Goal: Task Accomplishment & Management: Manage account settings

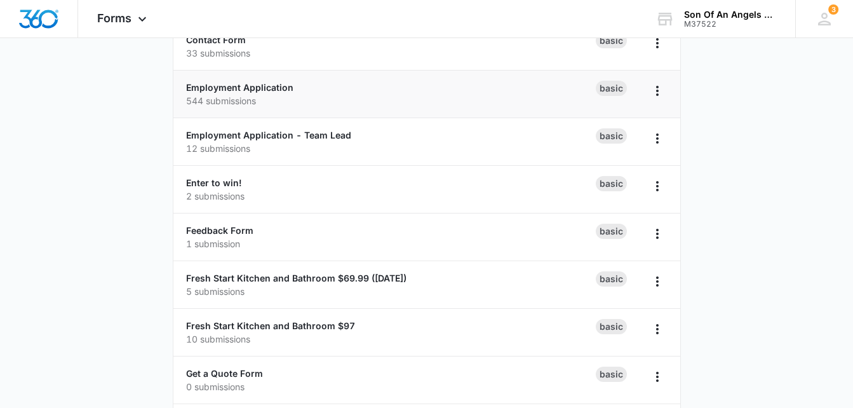
scroll to position [264, 0]
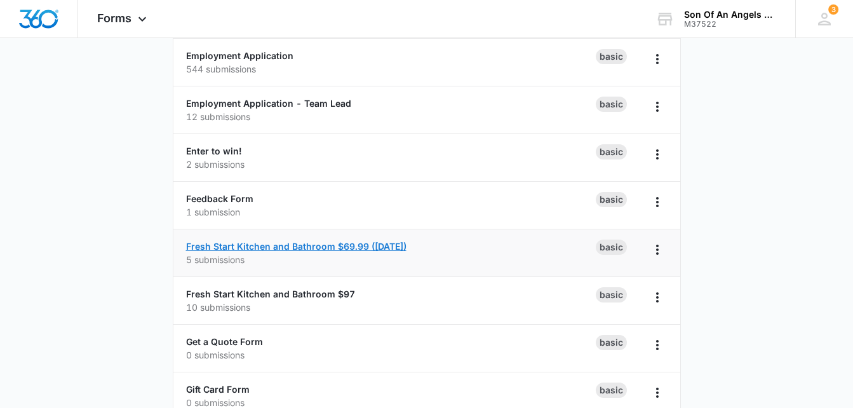
click at [253, 248] on link "Fresh Start Kitchen and Bathroom $69.99 ([DATE])" at bounding box center [296, 246] width 220 height 11
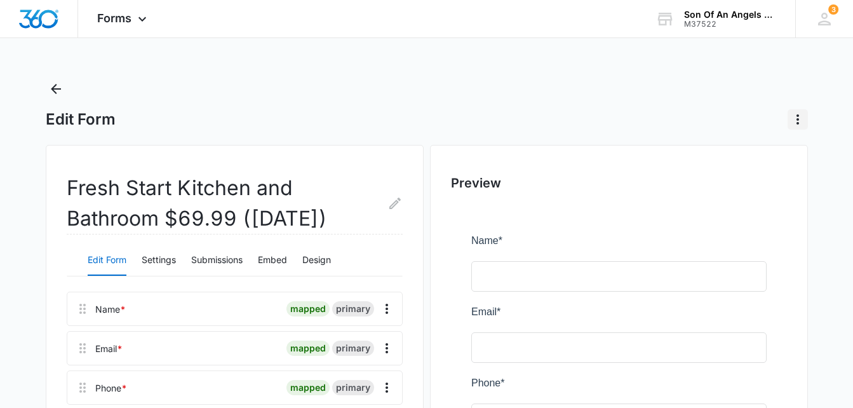
click at [796, 119] on icon "Actions" at bounding box center [797, 119] width 15 height 15
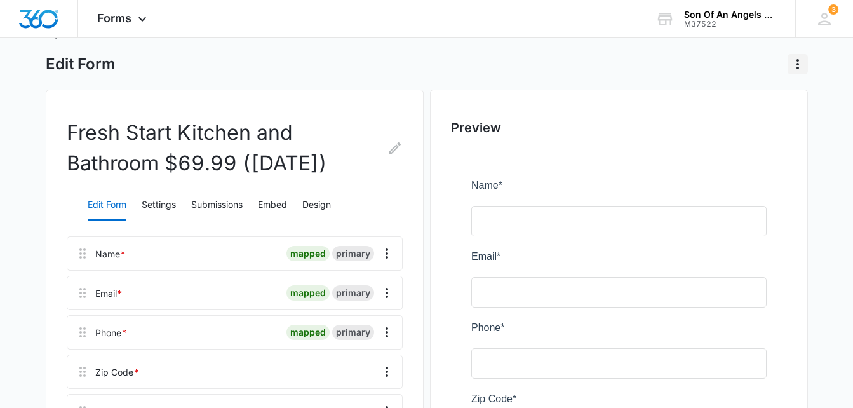
scroll to position [50, 0]
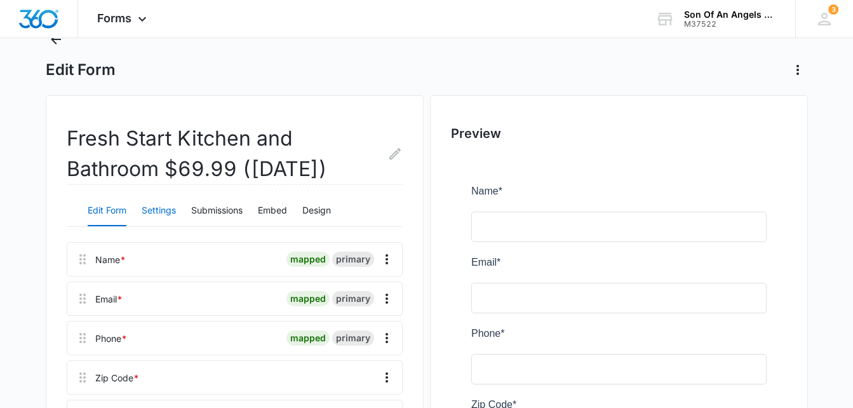
click at [166, 212] on button "Settings" at bounding box center [159, 211] width 34 height 30
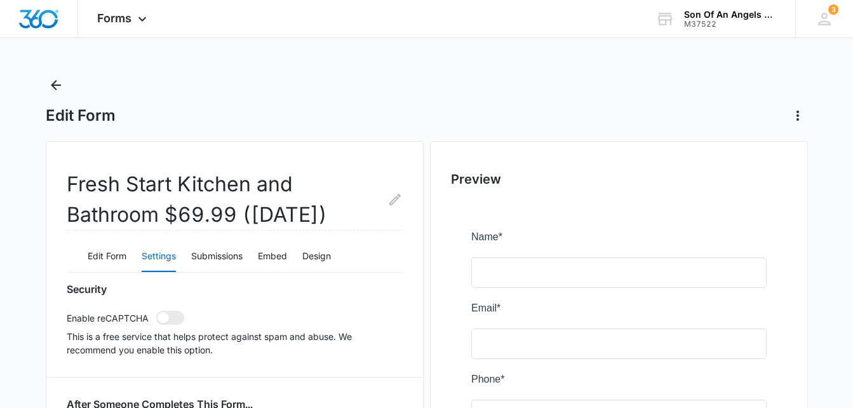
scroll to position [0, 0]
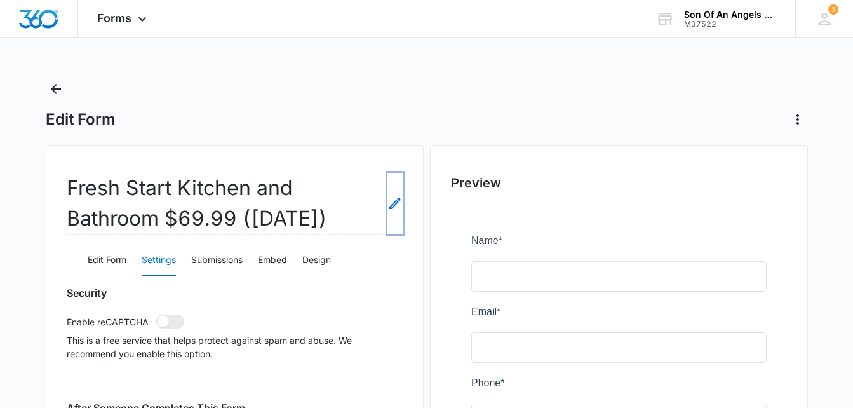
click at [398, 199] on icon "Edit Form Name" at bounding box center [394, 203] width 11 height 11
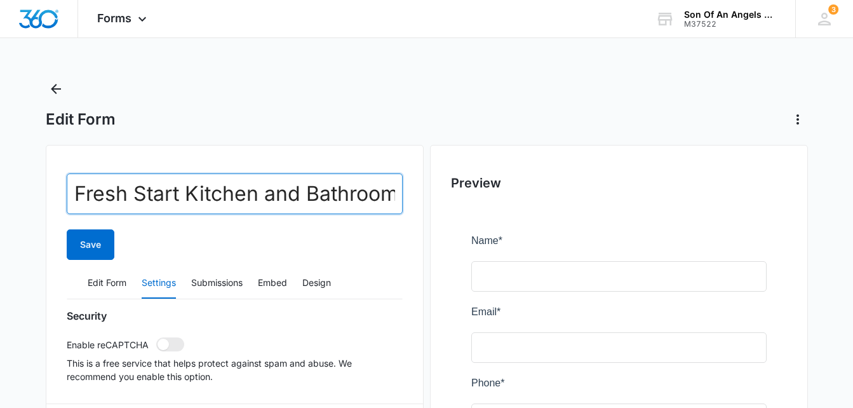
click at [238, 194] on input "Fresh Start Kitchen and Bathroom $69.99 ([DATE])" at bounding box center [235, 193] width 336 height 41
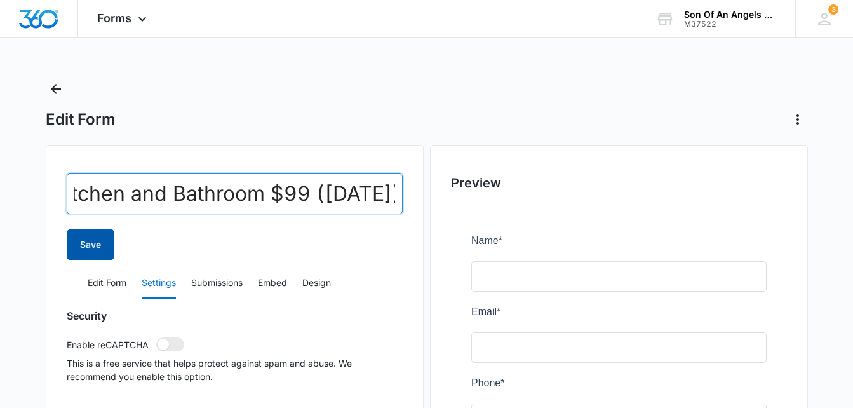
type input "Fresh Start Kitchen and Bathroom $99 ([DATE])"
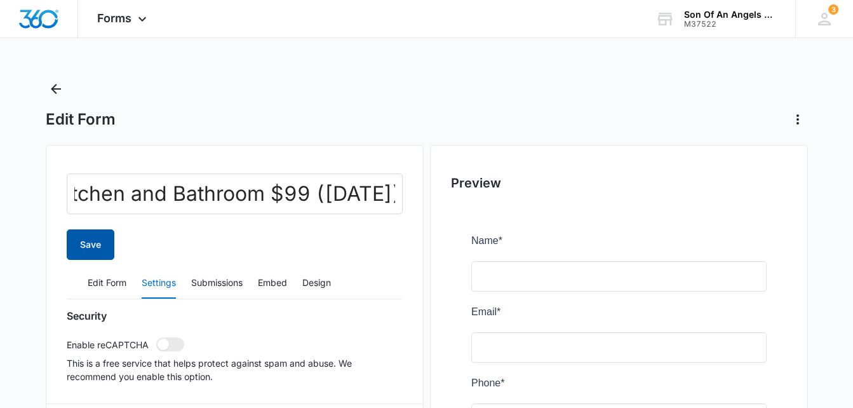
scroll to position [0, 0]
click at [93, 247] on button "Save" at bounding box center [91, 244] width 48 height 30
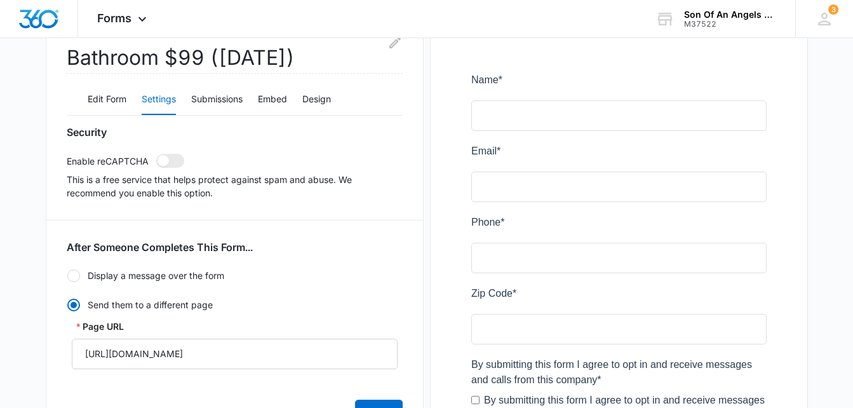
scroll to position [161, 0]
click at [102, 91] on button "Edit Form" at bounding box center [107, 99] width 39 height 30
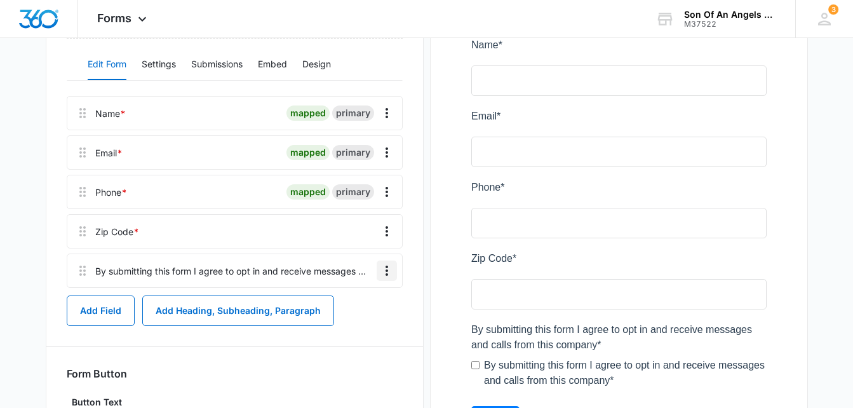
scroll to position [196, 0]
click at [390, 269] on icon "Overflow Menu" at bounding box center [386, 269] width 15 height 15
click at [357, 301] on button "Edit" at bounding box center [360, 305] width 72 height 19
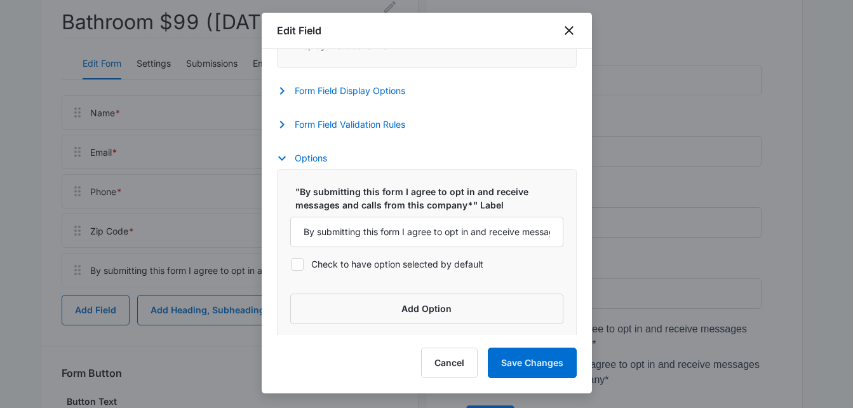
scroll to position [426, 0]
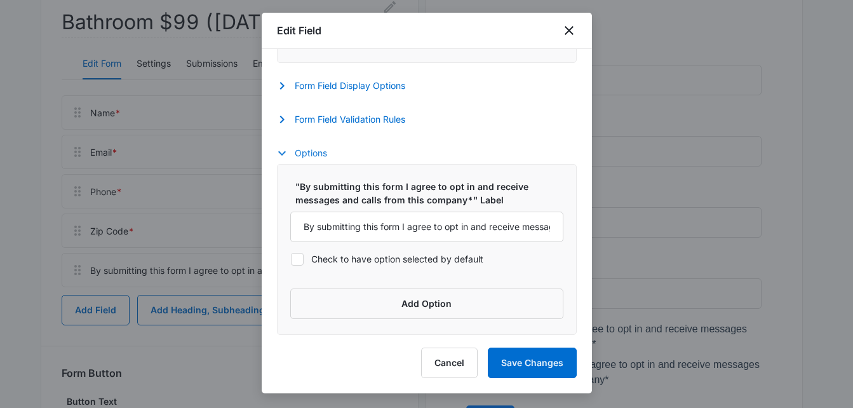
click at [281, 155] on icon "button" at bounding box center [281, 152] width 15 height 15
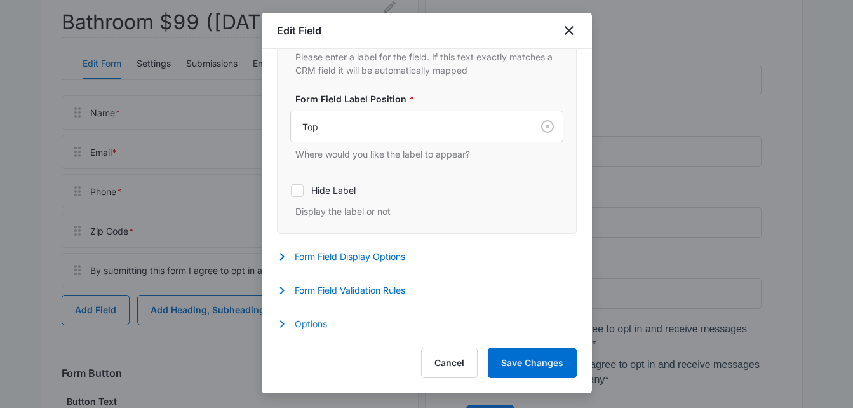
scroll to position [255, 0]
click at [291, 326] on button "Options" at bounding box center [308, 323] width 63 height 15
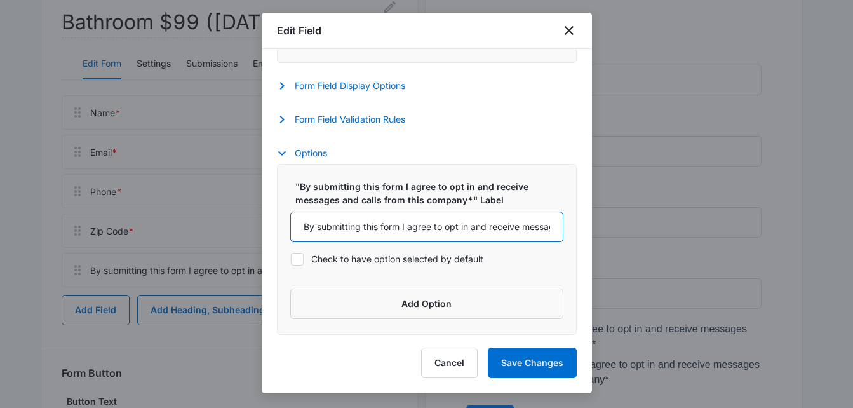
drag, startPoint x: 539, startPoint y: 229, endPoint x: 13, endPoint y: 234, distance: 526.1
click at [13, 234] on body "Forms Apps Reputation Websites Forms CRM Email Social Shop Payments POS Content…" at bounding box center [426, 170] width 853 height 733
type input "sages and calls from this company*"
drag, startPoint x: 462, startPoint y: 234, endPoint x: 10, endPoint y: 151, distance: 459.9
click at [10, 151] on body "Forms Apps Reputation Websites Forms CRM Email Social Shop Payments POS Content…" at bounding box center [426, 170] width 853 height 733
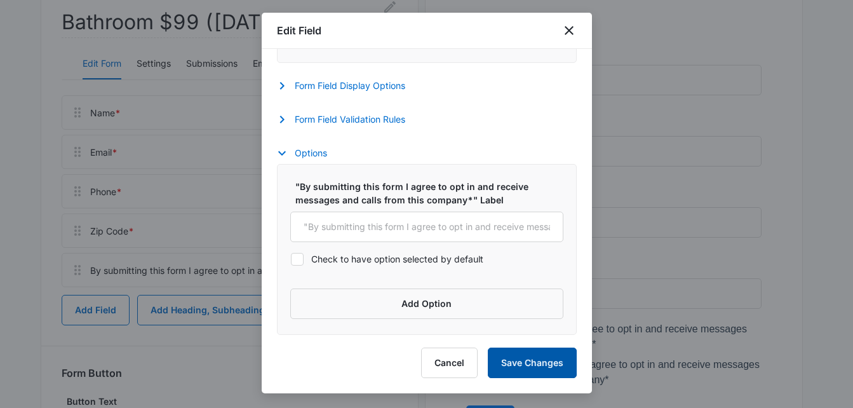
click at [508, 364] on button "Save Changes" at bounding box center [532, 363] width 89 height 30
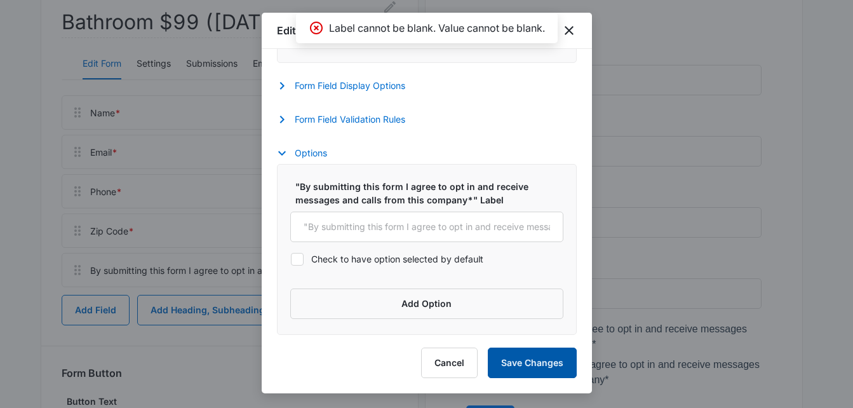
click at [518, 360] on button "Save Changes" at bounding box center [532, 363] width 89 height 30
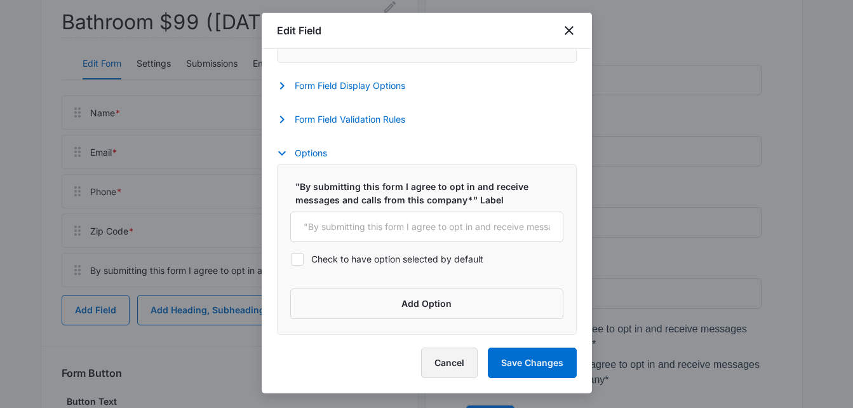
click at [454, 368] on button "Cancel" at bounding box center [449, 363] width 57 height 30
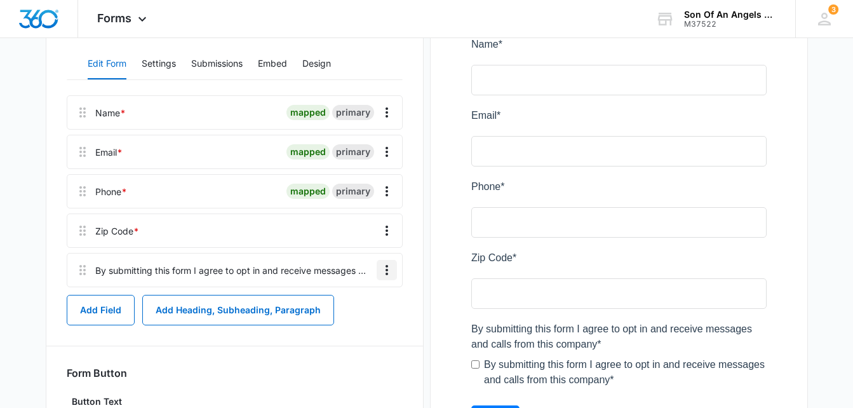
click at [387, 268] on icon "Overflow Menu" at bounding box center [386, 269] width 15 height 15
click at [363, 325] on div "Delete" at bounding box center [352, 324] width 27 height 9
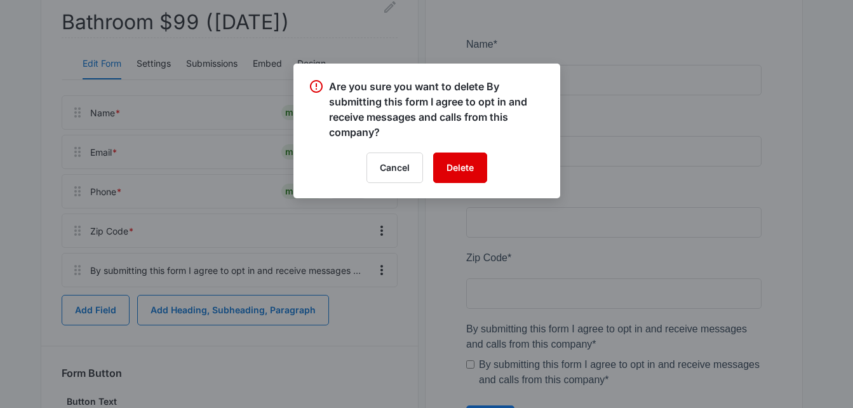
click at [454, 168] on button "Delete" at bounding box center [460, 167] width 54 height 30
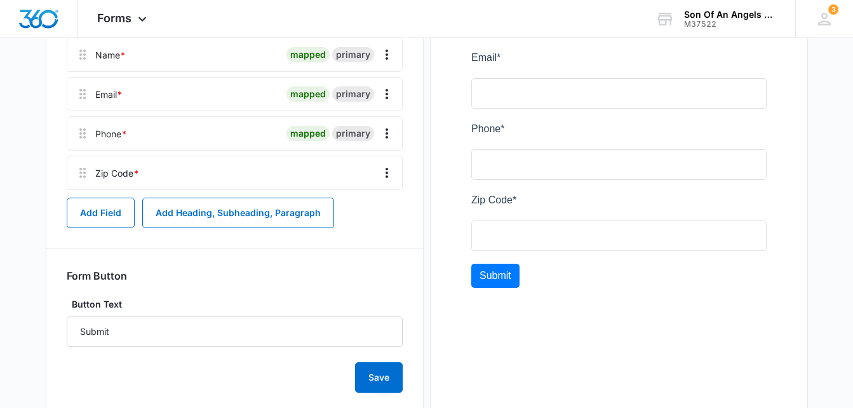
scroll to position [285, 0]
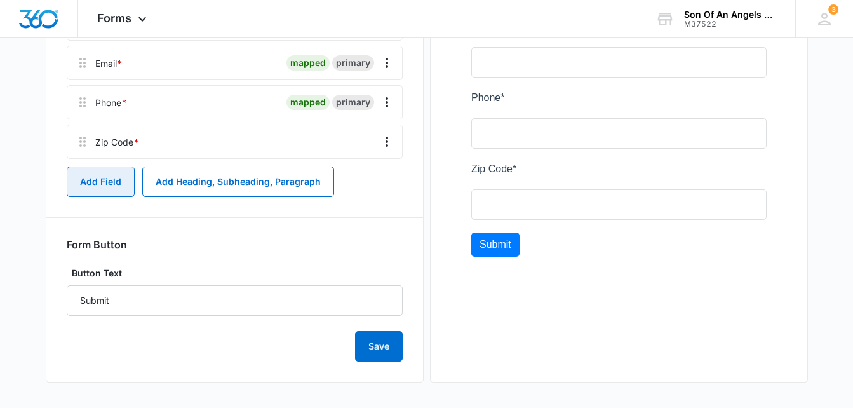
click at [110, 177] on button "Add Field" at bounding box center [101, 181] width 68 height 30
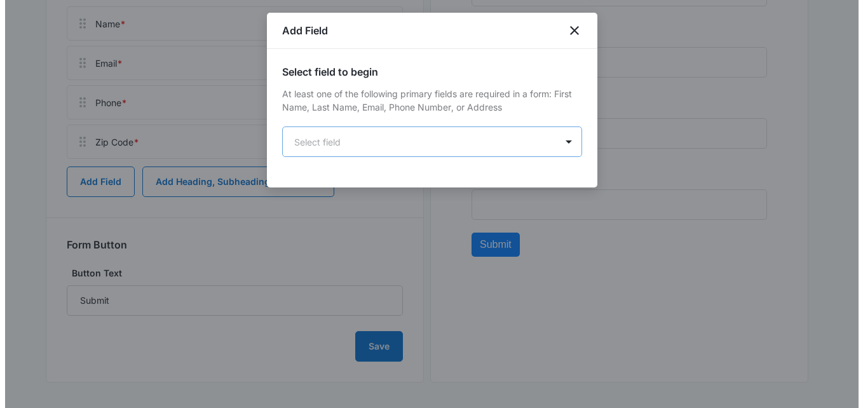
scroll to position [0, 0]
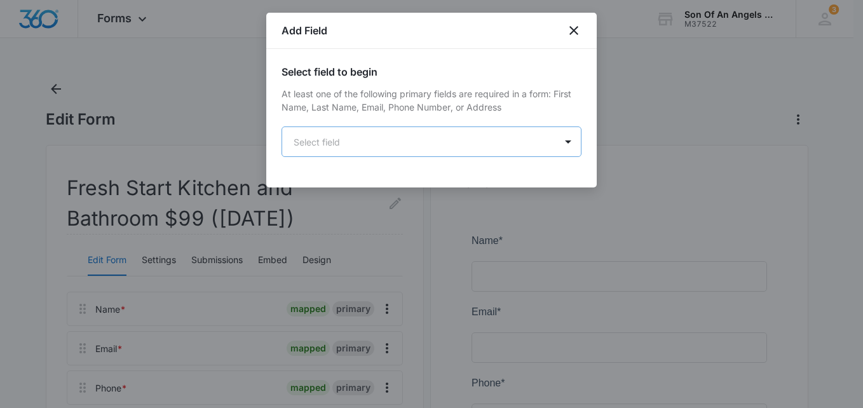
click at [316, 141] on body "Forms Apps Reputation Websites Forms CRM Email Social Shop Payments POS Content…" at bounding box center [431, 346] width 863 height 693
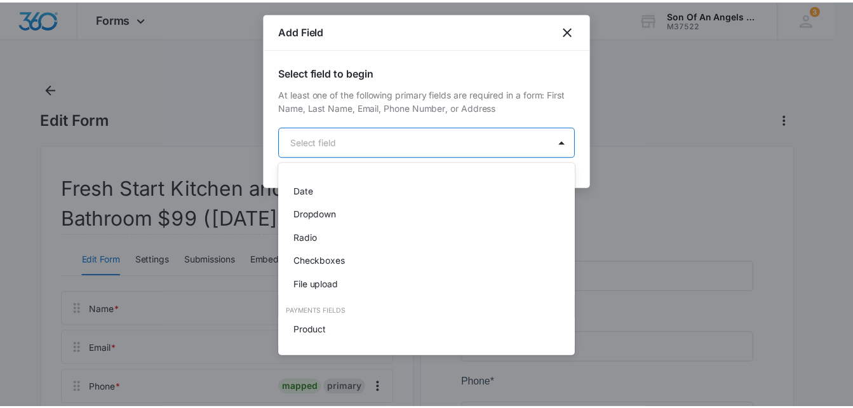
scroll to position [276, 0]
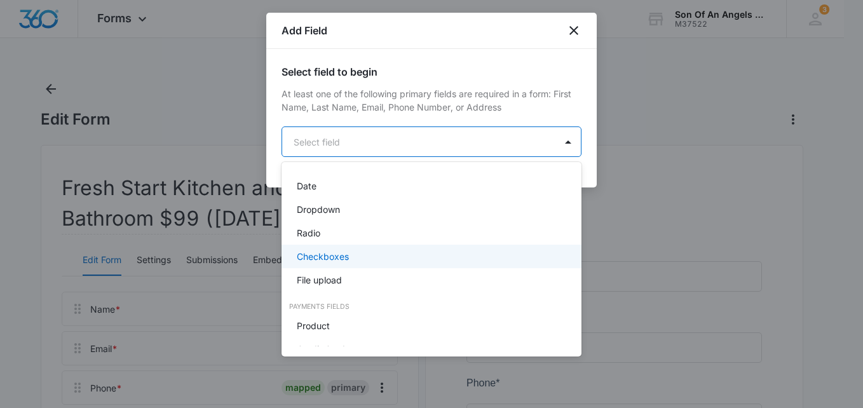
click at [365, 253] on div "Checkboxes" at bounding box center [430, 256] width 267 height 13
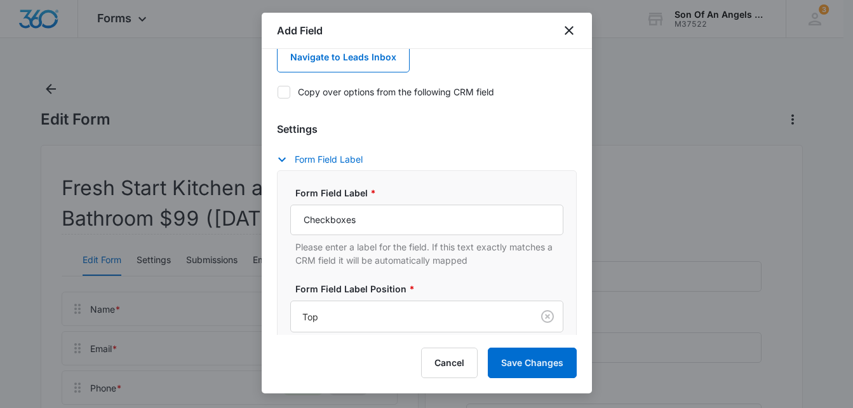
scroll to position [192, 0]
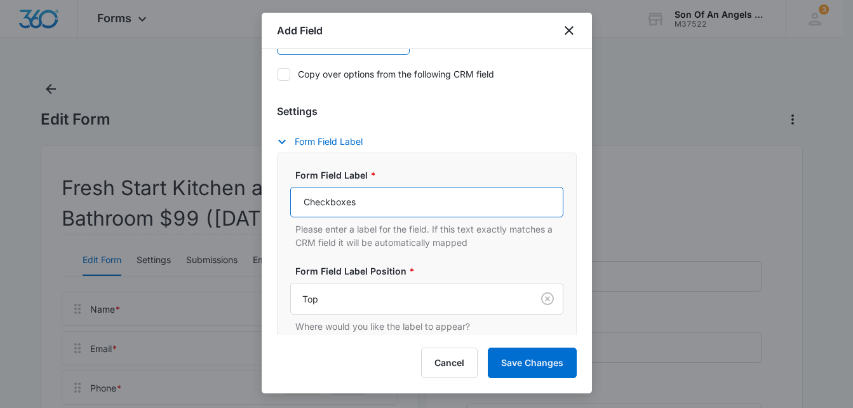
drag, startPoint x: 366, startPoint y: 203, endPoint x: 212, endPoint y: 177, distance: 155.8
click at [212, 177] on body "Forms Apps Reputation Websites Forms CRM Email Social Shop Payments POS Content…" at bounding box center [426, 346] width 853 height 693
paste input "By submitting this form I agree to opt in and receive messages and calls from t…"
type input "By submitting this form I agree to opt in and receive messages and calls from t…"
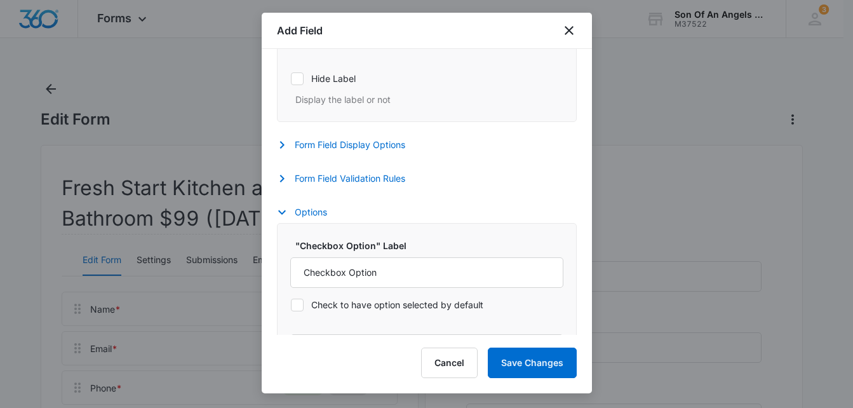
scroll to position [482, 0]
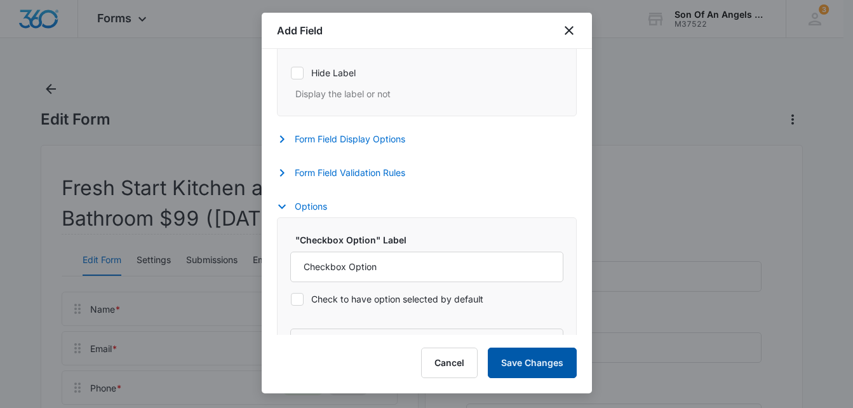
click at [544, 354] on button "Save Changes" at bounding box center [532, 363] width 89 height 30
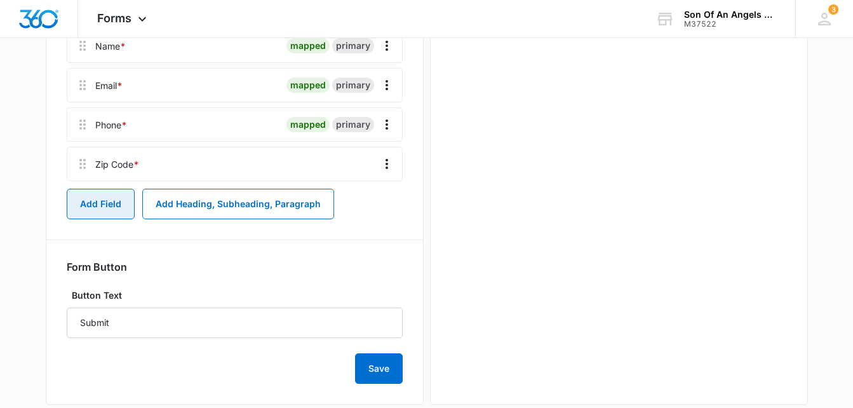
scroll to position [0, 0]
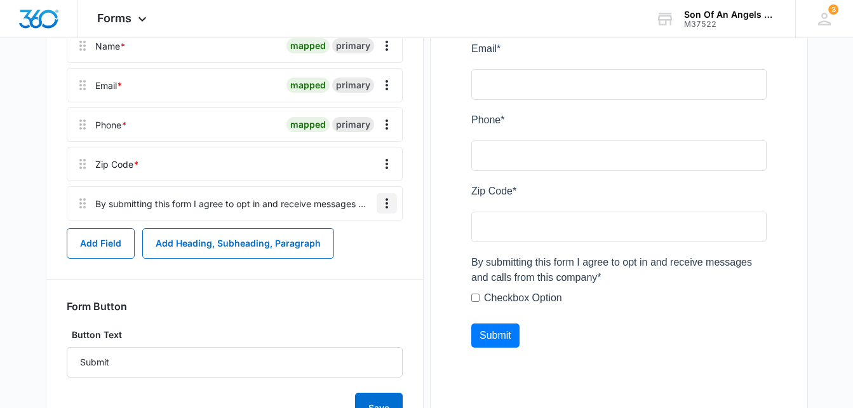
click at [389, 203] on icon "Overflow Menu" at bounding box center [386, 203] width 15 height 15
click at [362, 234] on div "Edit" at bounding box center [352, 238] width 27 height 9
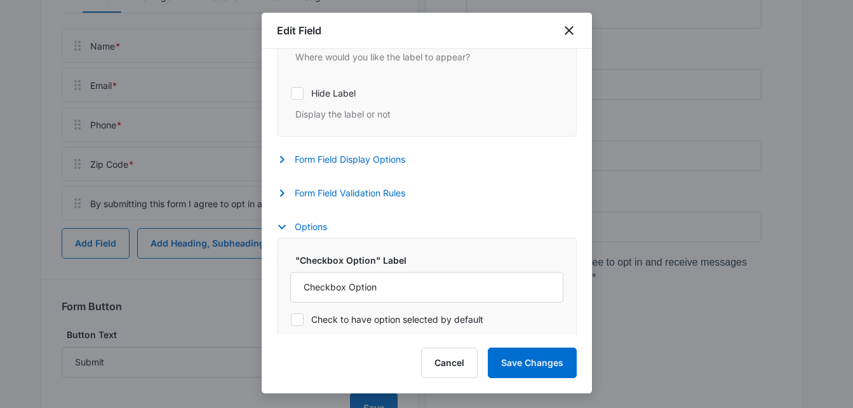
scroll to position [412, 0]
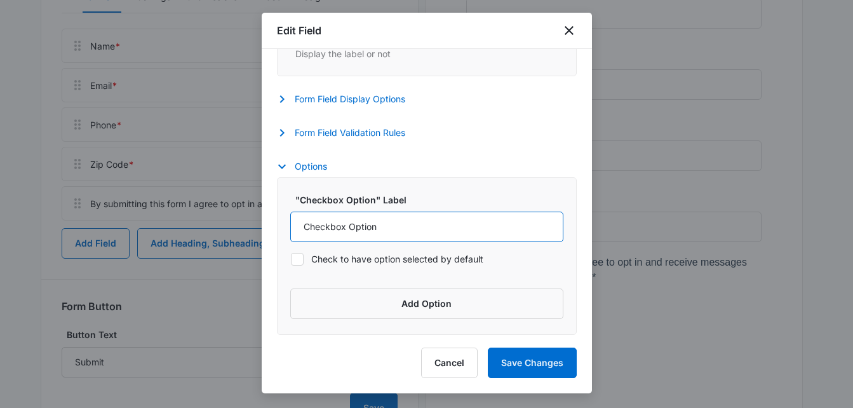
drag, startPoint x: 389, startPoint y: 230, endPoint x: 180, endPoint y: 212, distance: 210.4
click at [180, 212] on body "Forms Apps Reputation Websites Forms CRM Email Social Shop Payments POS Content…" at bounding box center [426, 103] width 853 height 733
paste input "By submitting this form I agree to opt in and receive messages and calls from t…"
type input "By submitting this form I agree to opt in and receive messages and calls from t…"
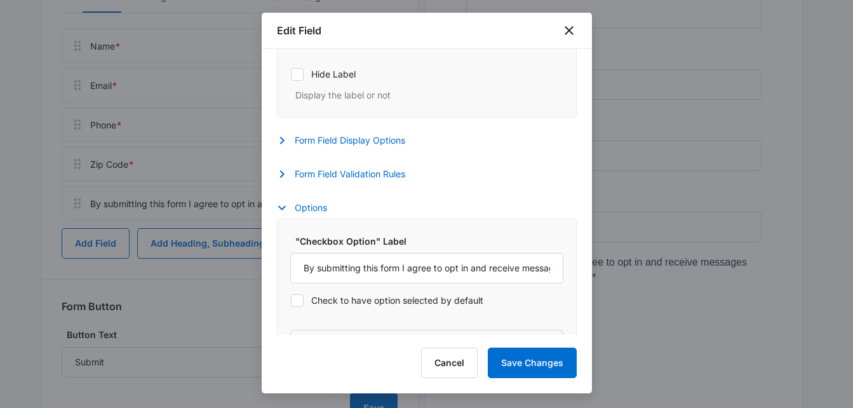
scroll to position [378, 0]
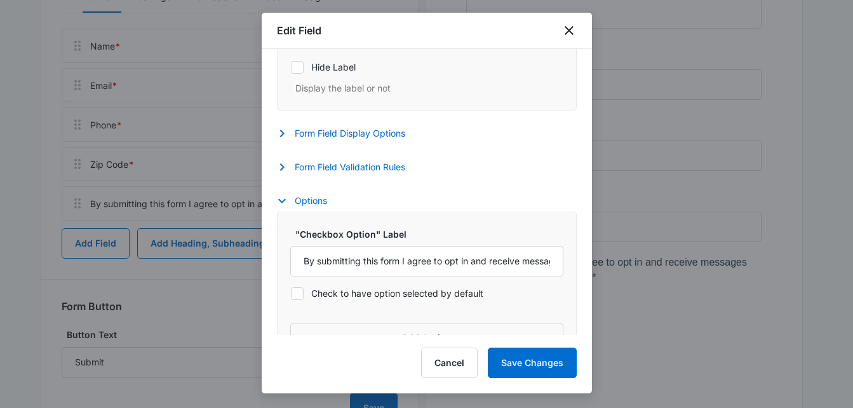
click at [297, 297] on icon at bounding box center [297, 293] width 11 height 11
click at [291, 294] on input "Check to have option selected by default" at bounding box center [290, 293] width 1 height 1
click at [299, 290] on icon at bounding box center [297, 293] width 11 height 11
click at [291, 293] on input "Check to have option selected by default" at bounding box center [290, 293] width 1 height 1
click at [291, 300] on div "Check to have option selected by default" at bounding box center [426, 293] width 273 height 29
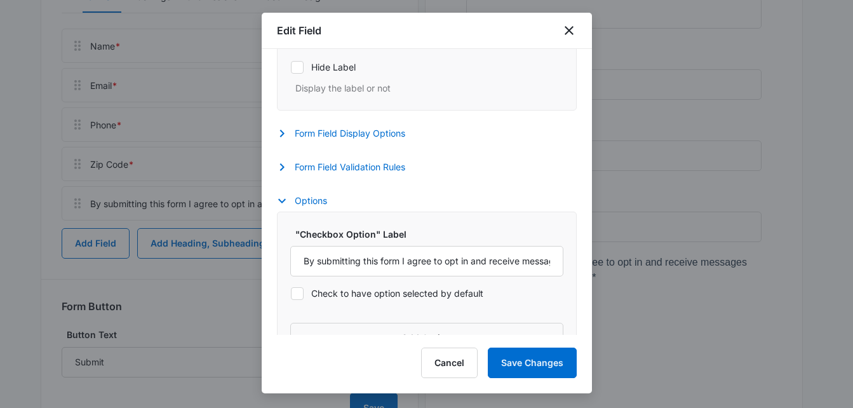
click at [299, 295] on icon at bounding box center [297, 293] width 11 height 11
click at [291, 294] on input "Check to have option selected by default" at bounding box center [290, 293] width 1 height 1
checkbox input "true"
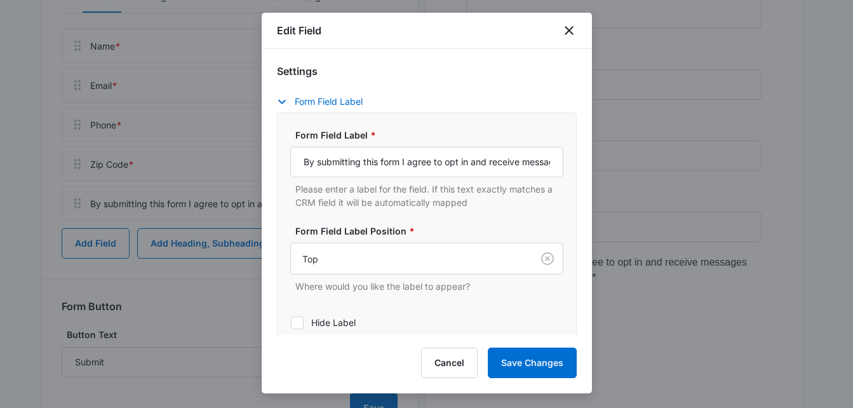
scroll to position [118, 0]
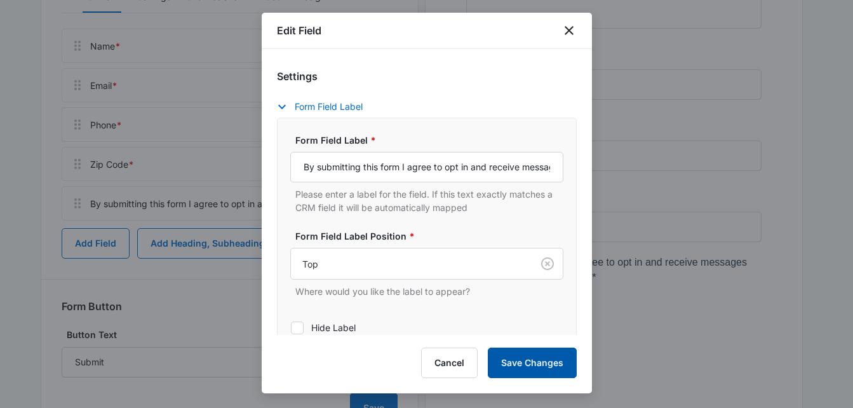
click at [551, 355] on button "Save Changes" at bounding box center [532, 363] width 89 height 30
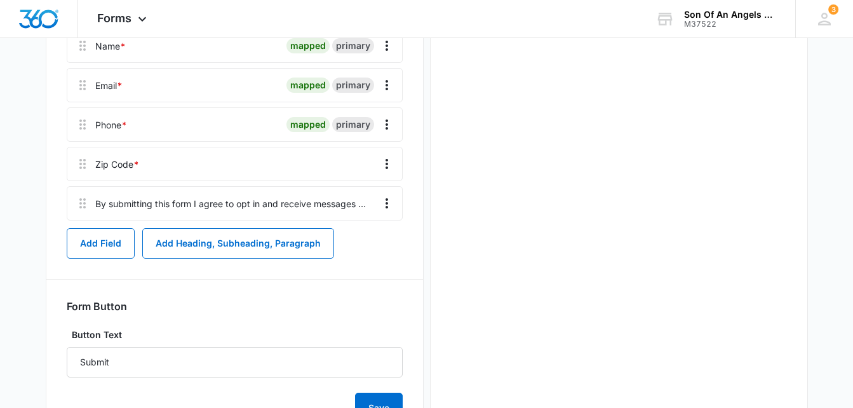
scroll to position [0, 0]
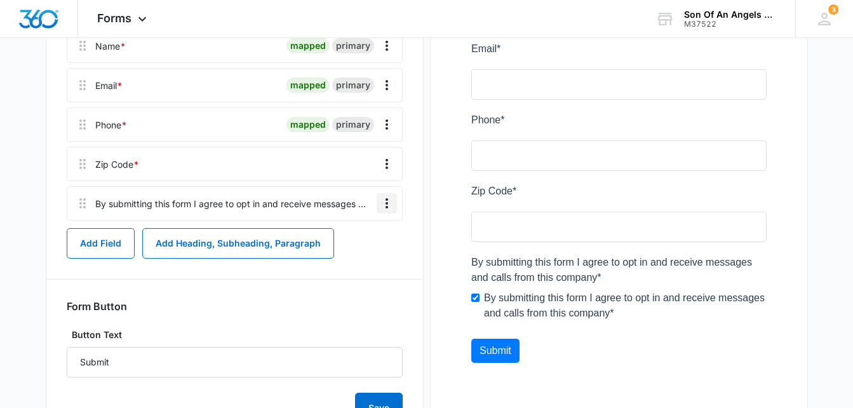
click at [386, 206] on icon "Overflow Menu" at bounding box center [387, 203] width 3 height 10
click at [363, 243] on button "Edit" at bounding box center [360, 238] width 72 height 19
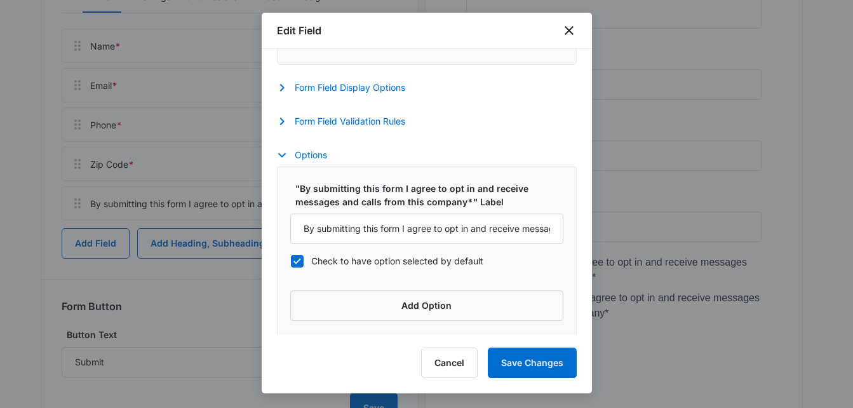
scroll to position [426, 0]
click at [295, 259] on icon at bounding box center [297, 258] width 11 height 11
click at [291, 259] on input "Check to have option selected by default" at bounding box center [290, 259] width 1 height 1
checkbox input "false"
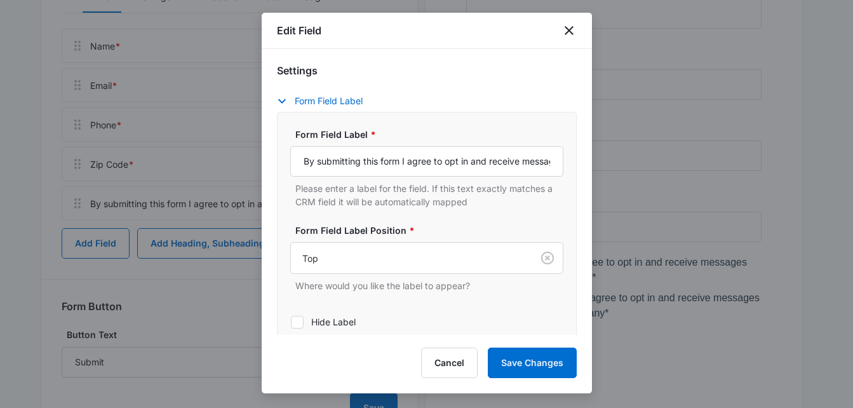
scroll to position [206, 0]
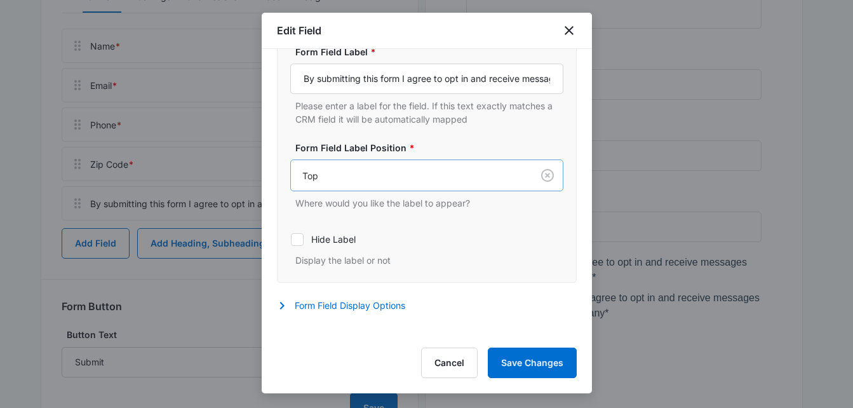
click at [414, 170] on div at bounding box center [408, 176] width 213 height 16
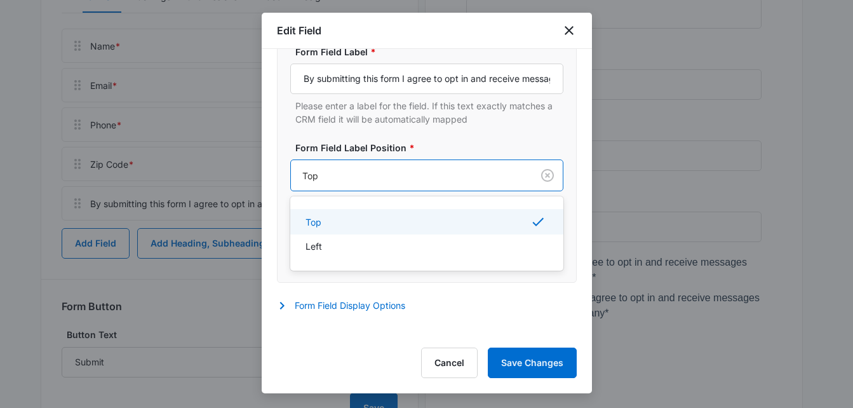
click at [414, 170] on div at bounding box center [408, 176] width 213 height 16
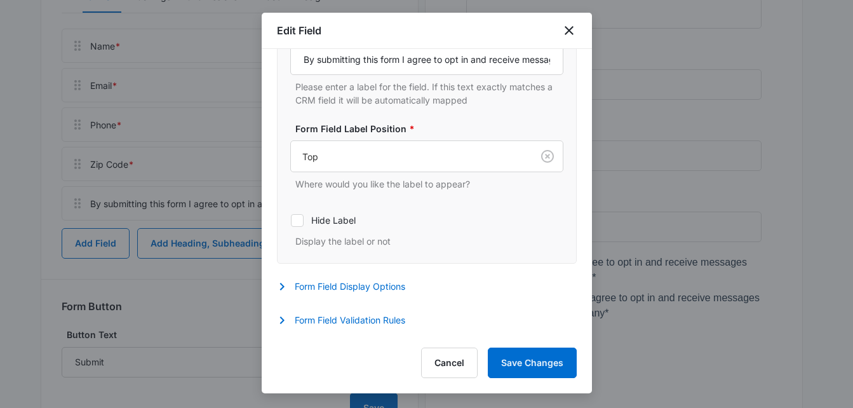
scroll to position [232, 0]
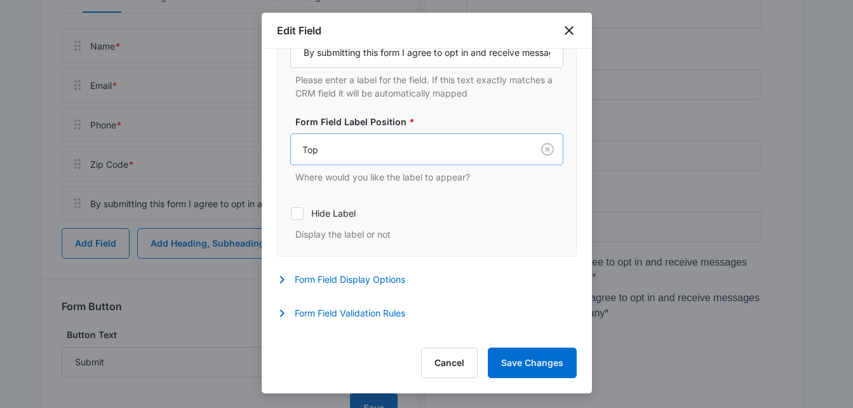
click at [442, 158] on div "Top" at bounding box center [411, 149] width 241 height 29
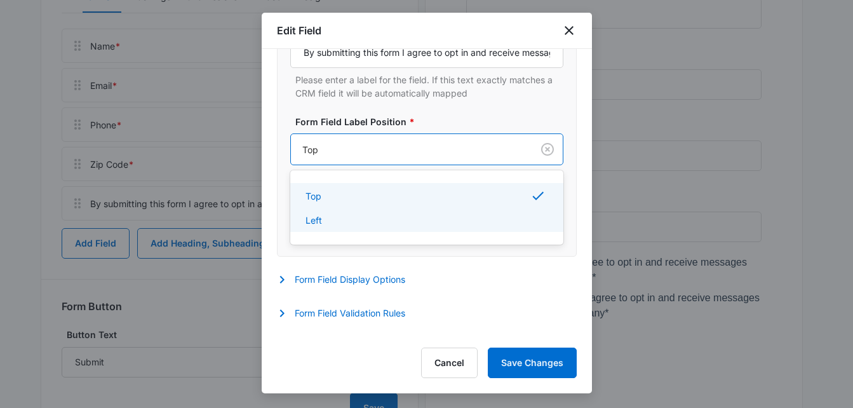
click at [355, 217] on div "Left" at bounding box center [426, 219] width 240 height 13
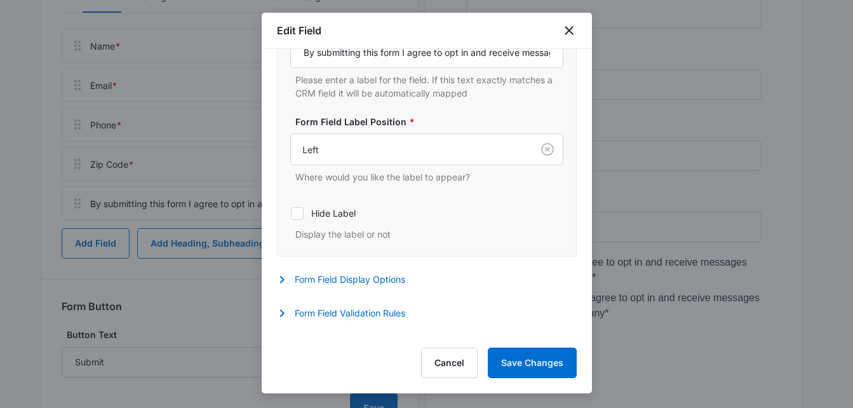
drag, startPoint x: 592, startPoint y: 208, endPoint x: 592, endPoint y: 302, distance: 94.0
click at [592, 302] on div at bounding box center [426, 204] width 853 height 408
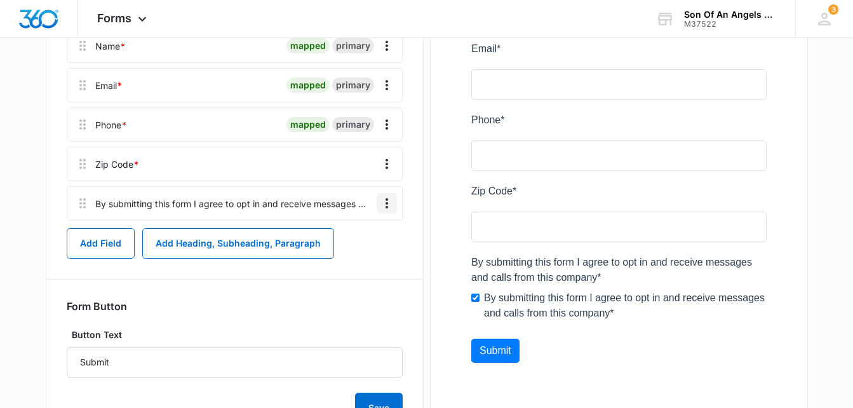
click at [396, 206] on button "Overflow Menu" at bounding box center [387, 203] width 20 height 20
click at [362, 226] on div "Edit Delete" at bounding box center [360, 249] width 74 height 60
click at [383, 206] on icon "Overflow Menu" at bounding box center [386, 203] width 15 height 15
click at [359, 238] on div "Edit" at bounding box center [352, 238] width 27 height 9
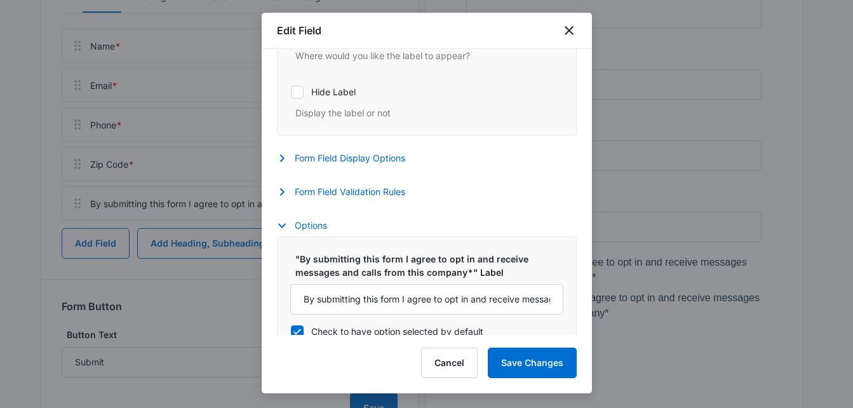
scroll to position [426, 0]
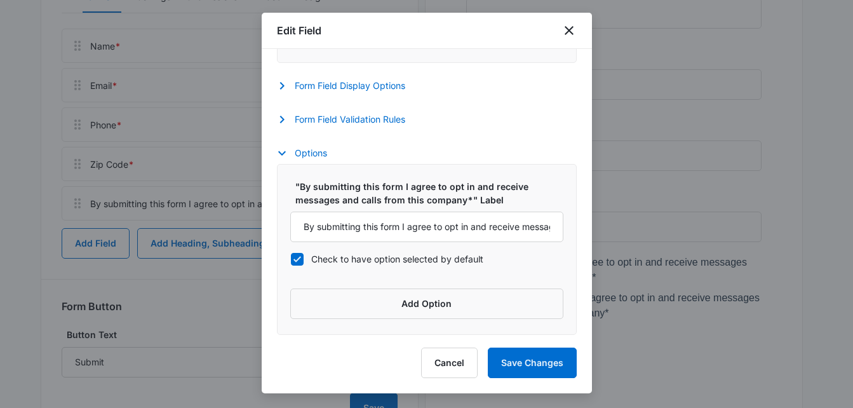
click at [295, 259] on icon at bounding box center [297, 258] width 11 height 11
click at [291, 259] on input "Check to have option selected by default" at bounding box center [290, 259] width 1 height 1
checkbox input "false"
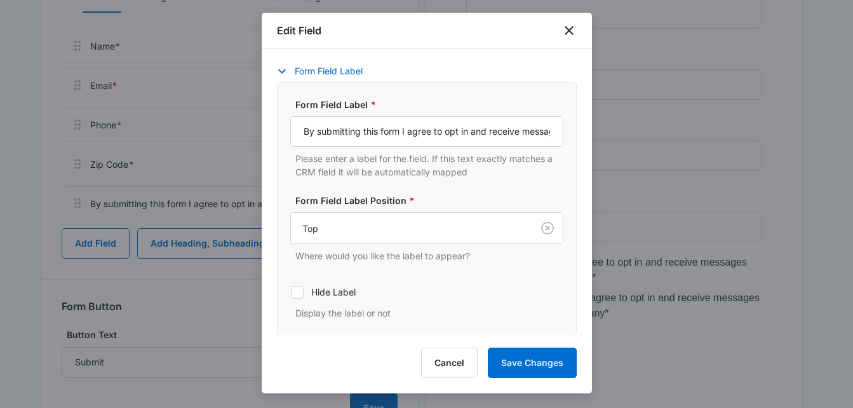
scroll to position [165, 0]
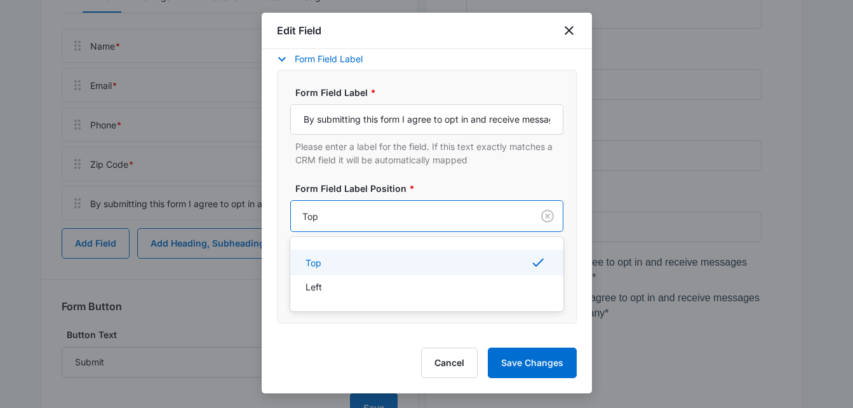
click at [489, 215] on div at bounding box center [408, 216] width 213 height 16
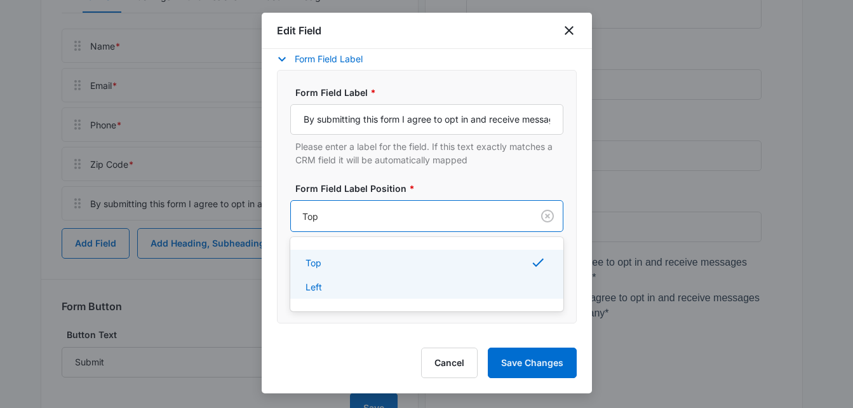
click at [306, 288] on p "Left" at bounding box center [314, 286] width 17 height 13
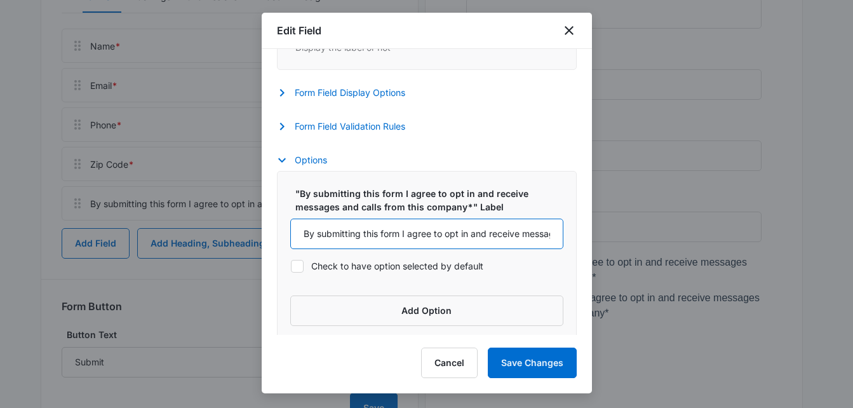
scroll to position [0, 0]
drag, startPoint x: 546, startPoint y: 229, endPoint x: 140, endPoint y: 165, distance: 411.6
click at [140, 165] on body "Forms Apps Reputation Websites Forms CRM Email Social Shop Payments POS Content…" at bounding box center [426, 103] width 853 height 733
type input "ages and calls from this company*"
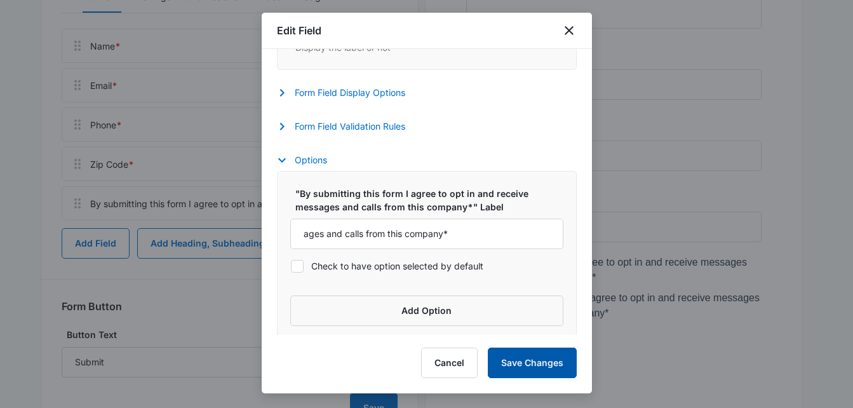
click at [529, 367] on button "Save Changes" at bounding box center [532, 363] width 89 height 30
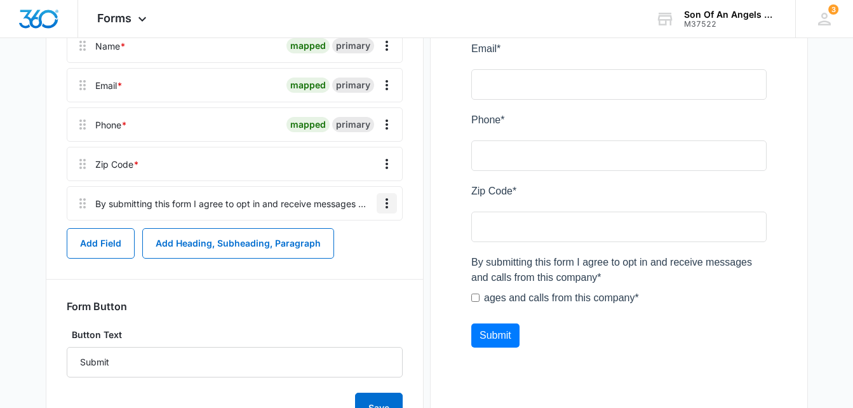
click at [386, 210] on icon "Overflow Menu" at bounding box center [386, 203] width 15 height 15
click at [362, 241] on div "Edit" at bounding box center [352, 238] width 27 height 9
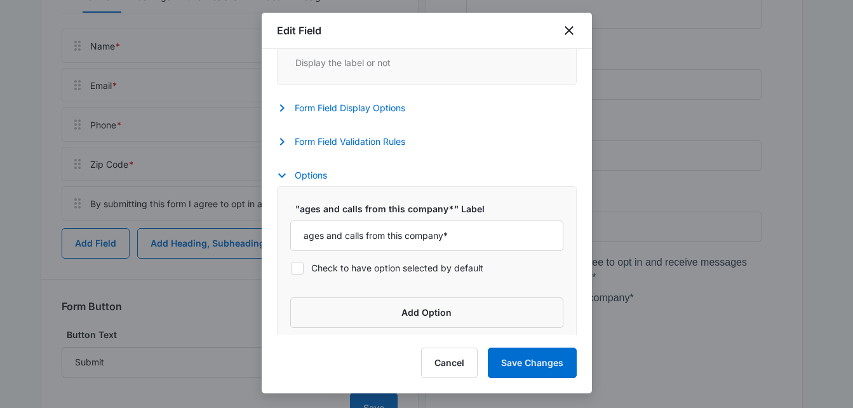
scroll to position [412, 0]
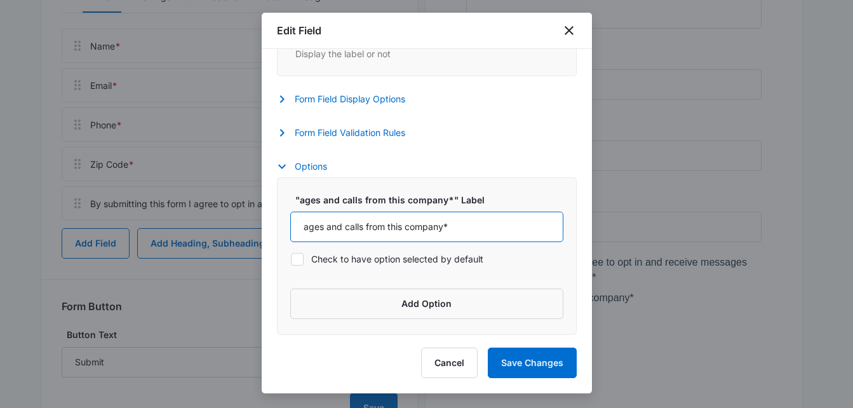
drag, startPoint x: 458, startPoint y: 233, endPoint x: 190, endPoint y: 189, distance: 271.6
click at [190, 189] on body "Forms Apps Reputation Websites Forms CRM Email Social Shop Payments POS Content…" at bounding box center [426, 103] width 853 height 733
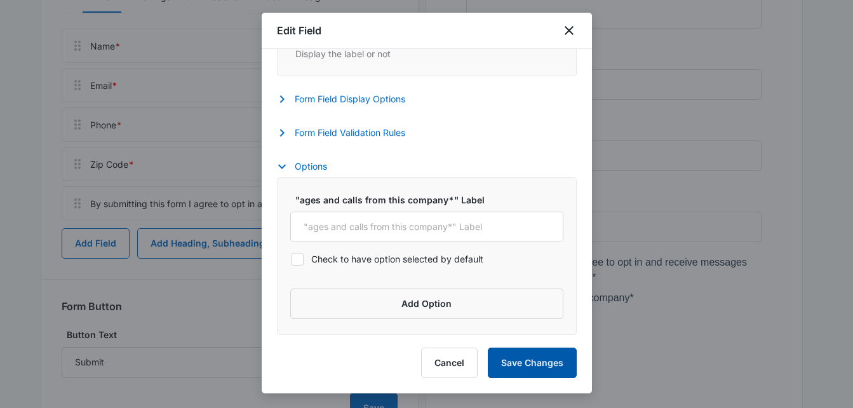
click at [515, 368] on button "Save Changes" at bounding box center [532, 363] width 89 height 30
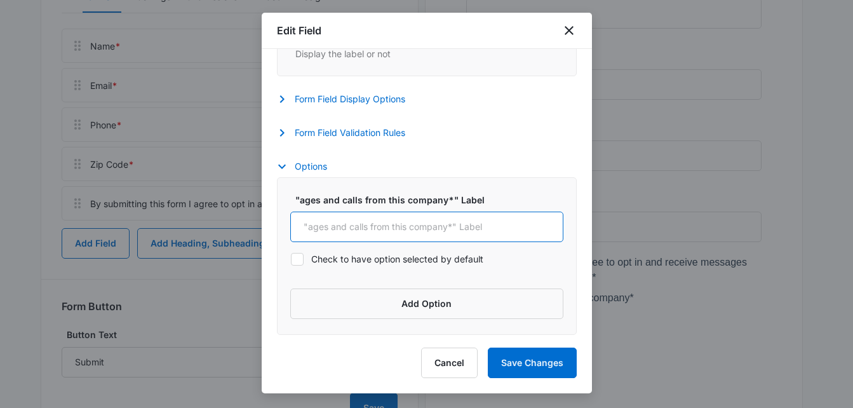
paste input "By submitting this form I agree to opt in and receive messages and calls from t…"
type input "By submitting this form I agree to opt in and receive messages and calls from t…"
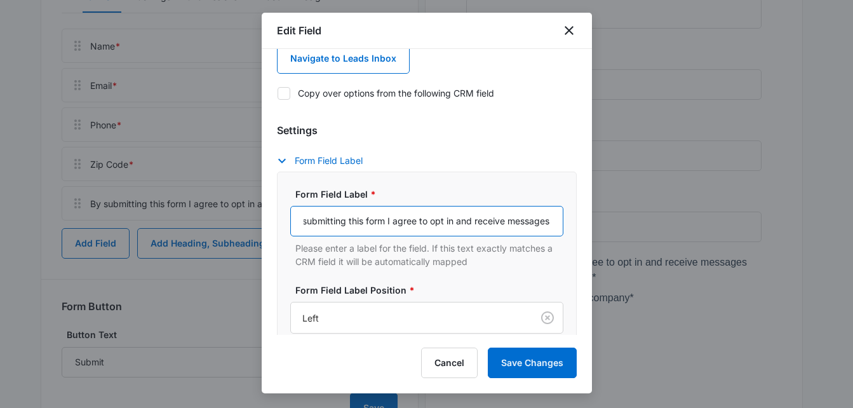
scroll to position [0, 0]
drag, startPoint x: 541, startPoint y: 220, endPoint x: 48, endPoint y: 179, distance: 494.8
click at [48, 179] on body "Forms Apps Reputation Websites Forms CRM Email Social Shop Payments POS Content…" at bounding box center [426, 103] width 853 height 733
type input "sages and calls from this company*"
drag, startPoint x: 468, startPoint y: 219, endPoint x: 147, endPoint y: 194, distance: 321.7
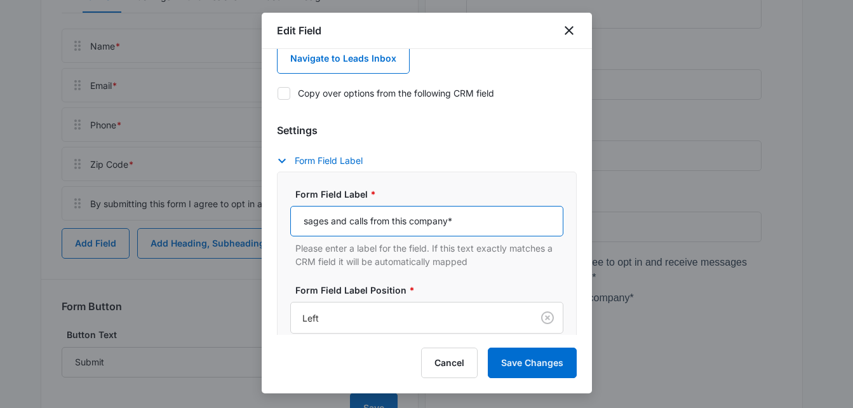
click at [147, 194] on body "Forms Apps Reputation Websites Forms CRM Email Social Shop Payments POS Content…" at bounding box center [426, 103] width 853 height 733
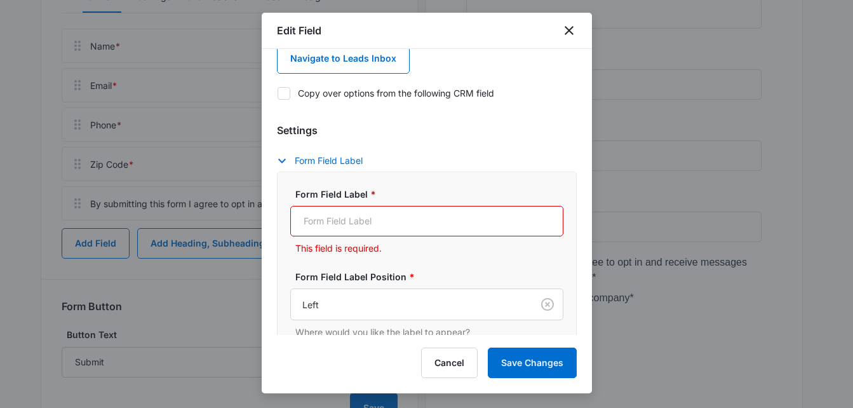
paste input "By submitting this form I agree to opt in and receive messages and calls from t…"
type input "By submitting this form I agree to opt in and receive messages and calls from t…"
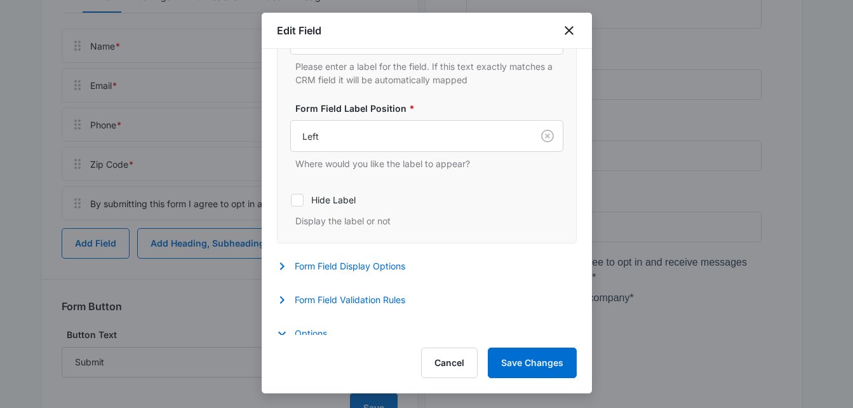
scroll to position [255, 0]
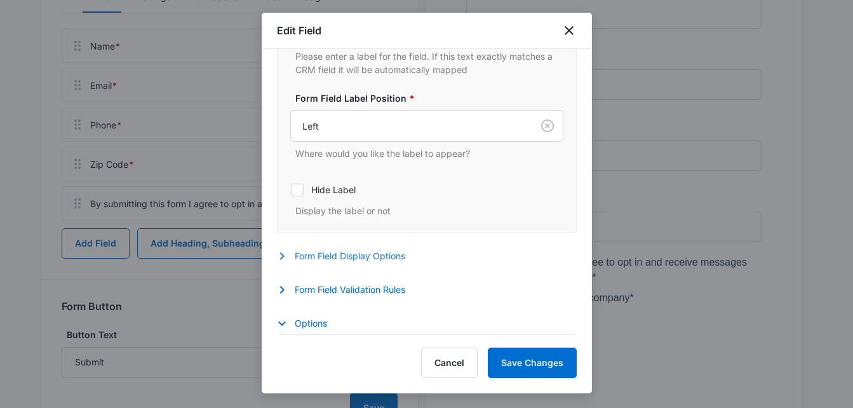
click at [388, 253] on button "Form Field Display Options" at bounding box center [347, 255] width 141 height 15
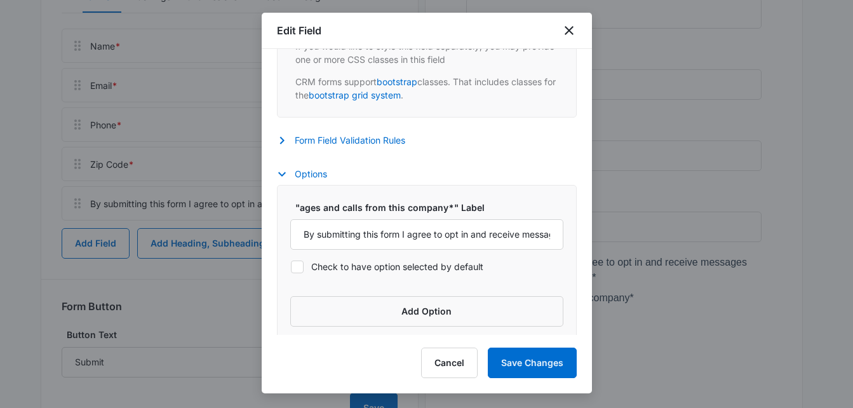
scroll to position [726, 0]
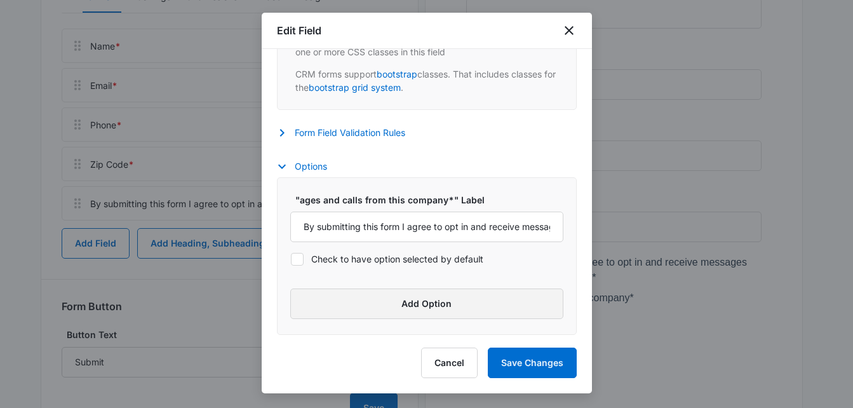
click at [380, 304] on button "Add Option" at bounding box center [426, 303] width 273 height 30
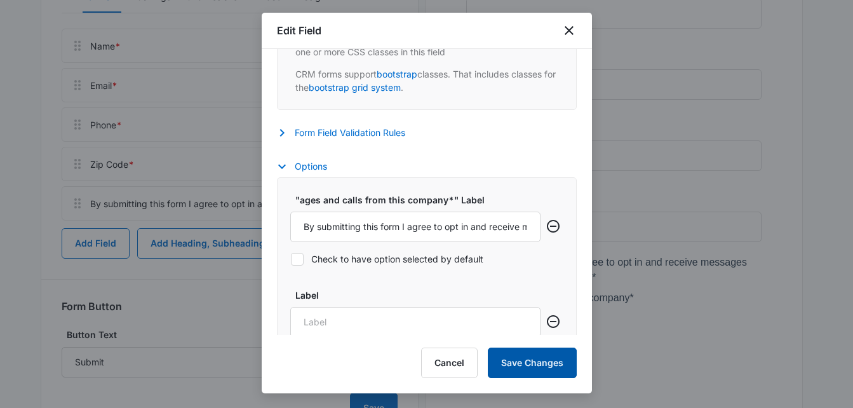
click at [547, 360] on button "Save Changes" at bounding box center [532, 363] width 89 height 30
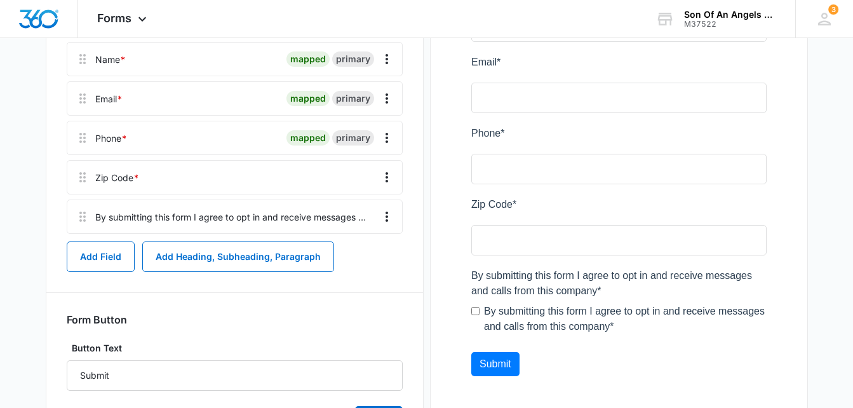
scroll to position [260, 0]
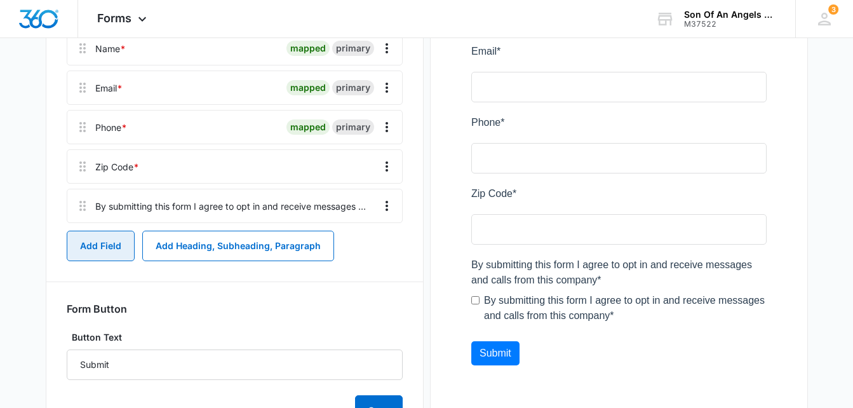
click at [96, 248] on button "Add Field" at bounding box center [101, 246] width 68 height 30
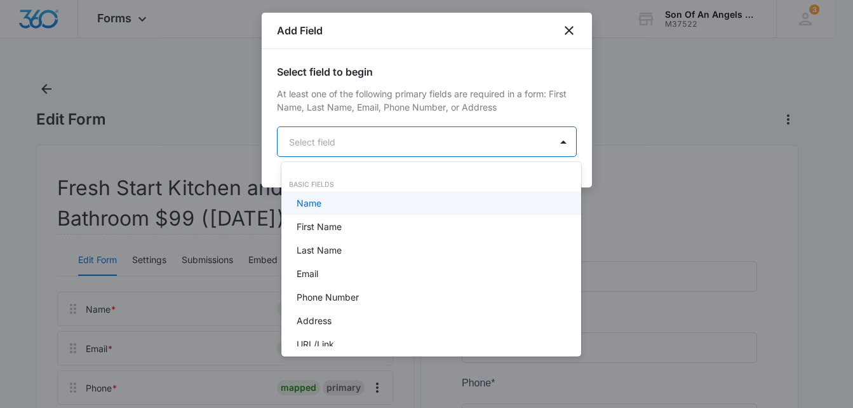
scroll to position [0, 0]
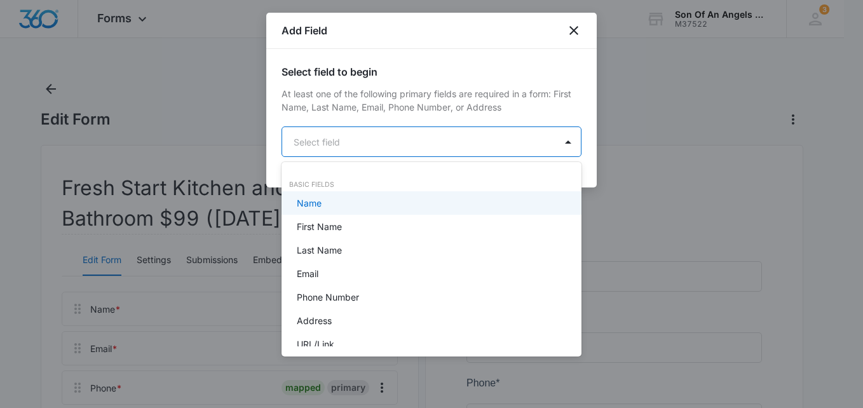
click at [337, 144] on body "Forms Apps Reputation Websites Forms CRM Email Social Shop Payments POS Content…" at bounding box center [431, 204] width 863 height 408
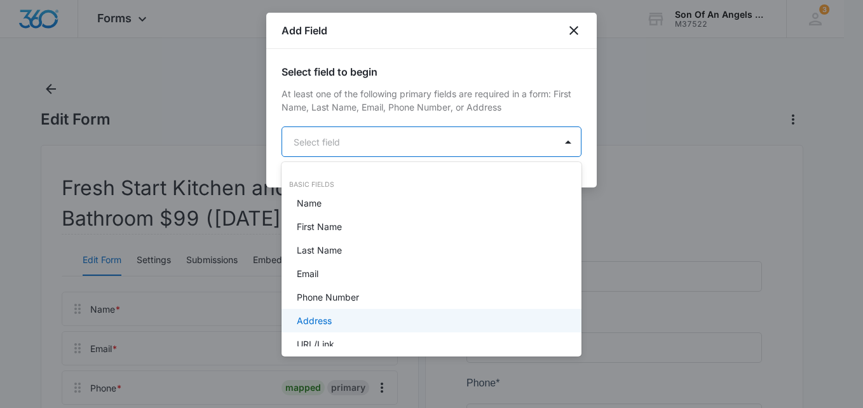
click at [309, 316] on p "Address" at bounding box center [314, 320] width 35 height 13
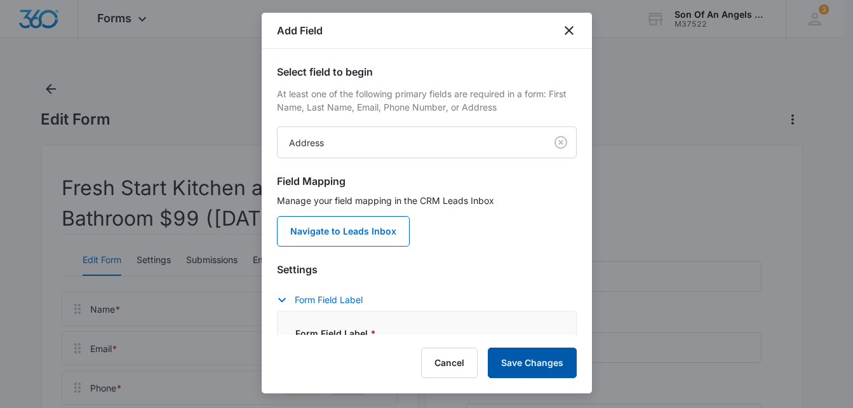
click at [520, 352] on button "Save Changes" at bounding box center [532, 363] width 89 height 30
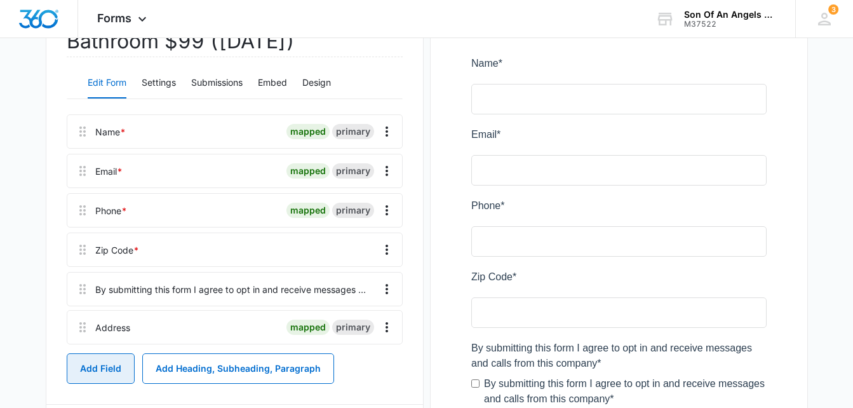
scroll to position [180, 0]
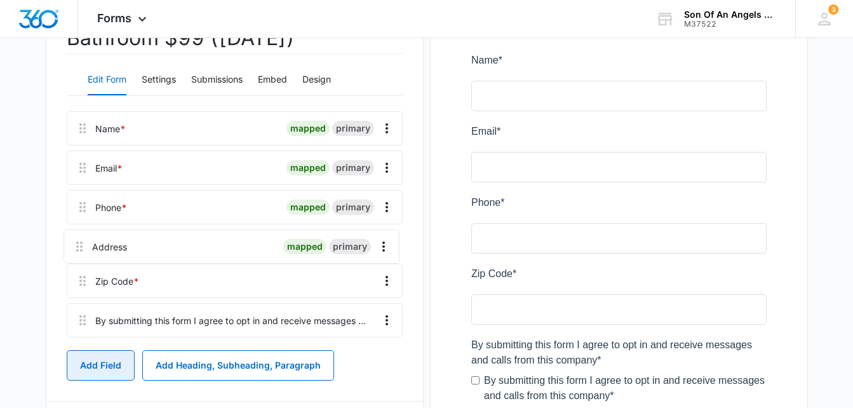
drag, startPoint x: 81, startPoint y: 341, endPoint x: 78, endPoint y: 242, distance: 98.5
click at [78, 242] on div "Name * mapped primary Email * mapped primary Phone * mapped primary Zip Code * …" at bounding box center [235, 226] width 336 height 231
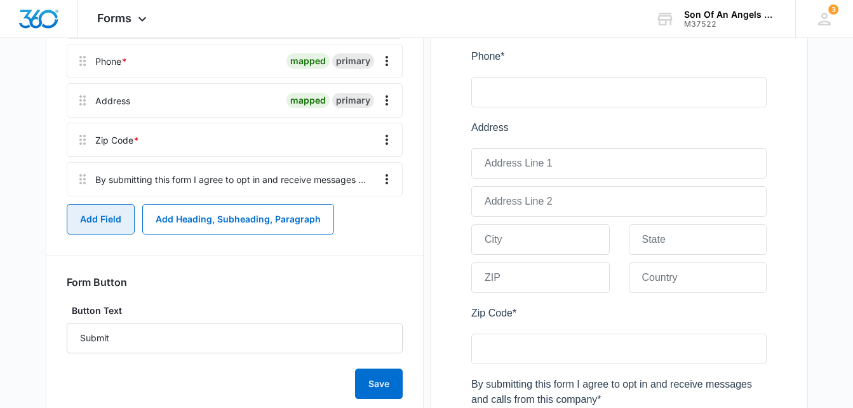
scroll to position [330, 0]
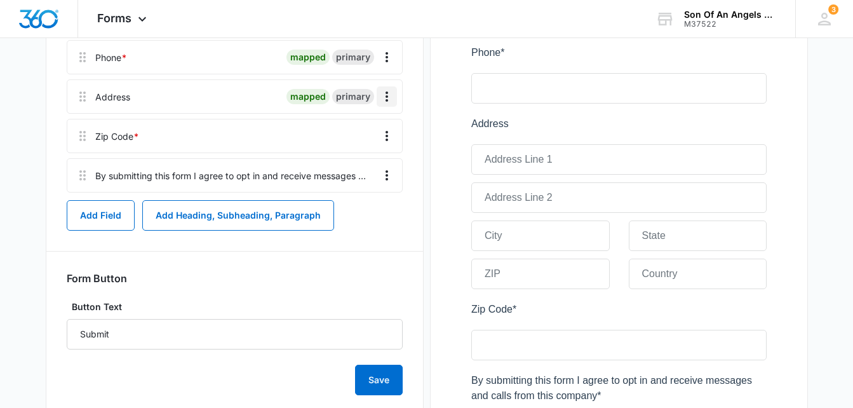
click at [384, 101] on icon "Overflow Menu" at bounding box center [386, 96] width 15 height 15
click at [351, 125] on button "Edit" at bounding box center [360, 132] width 72 height 19
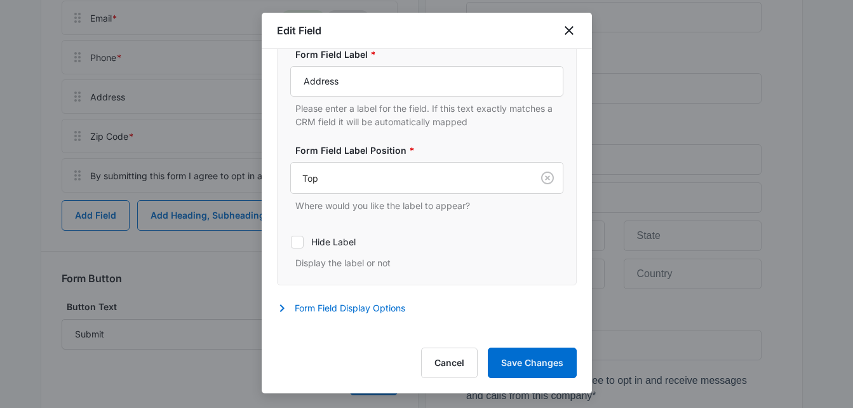
scroll to position [187, 0]
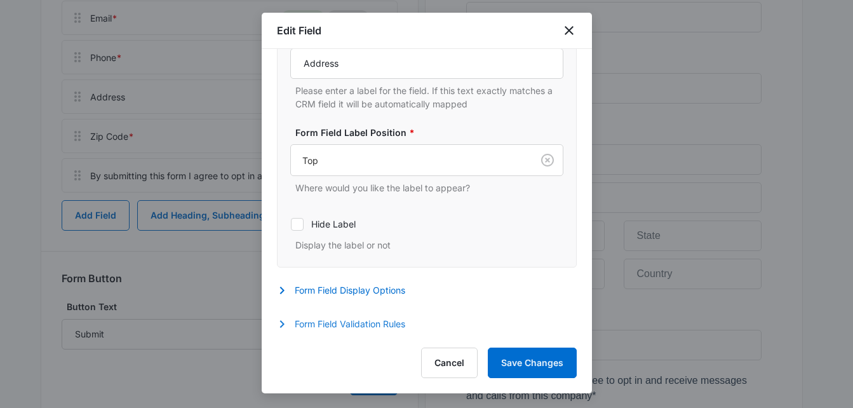
click at [389, 320] on button "Form Field Validation Rules" at bounding box center [347, 323] width 141 height 15
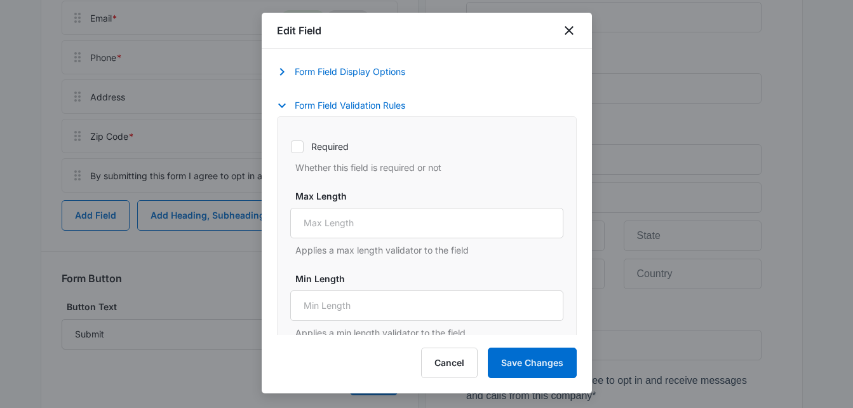
scroll to position [403, 0]
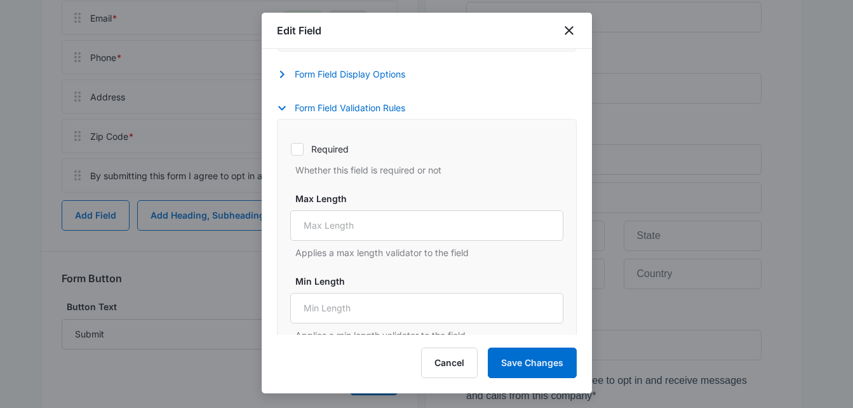
click at [303, 154] on div at bounding box center [297, 149] width 13 height 13
click at [291, 149] on input "Required" at bounding box center [290, 149] width 1 height 1
checkbox input "true"
click at [539, 363] on button "Save Changes" at bounding box center [532, 363] width 89 height 30
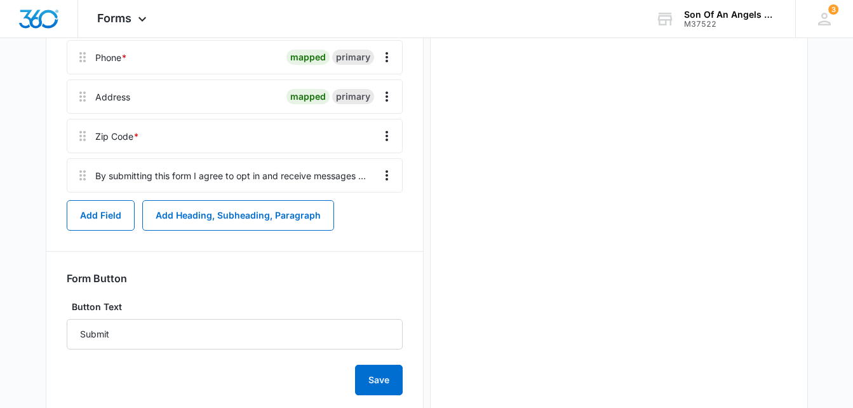
scroll to position [0, 0]
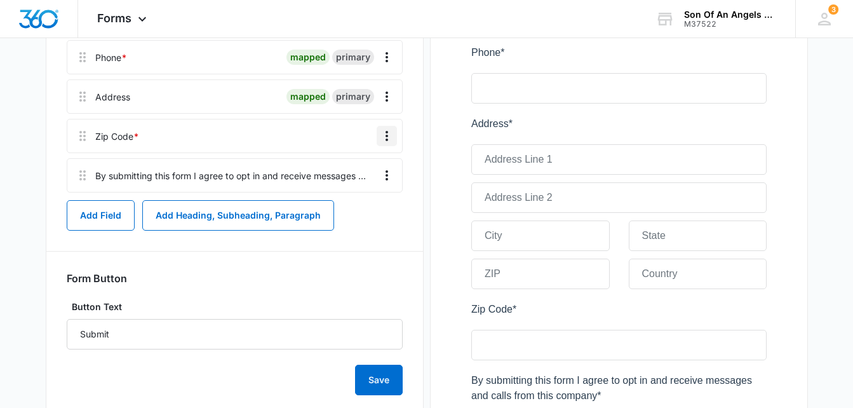
click at [388, 143] on icon "Overflow Menu" at bounding box center [386, 135] width 15 height 15
click at [349, 189] on div "Delete" at bounding box center [352, 190] width 27 height 9
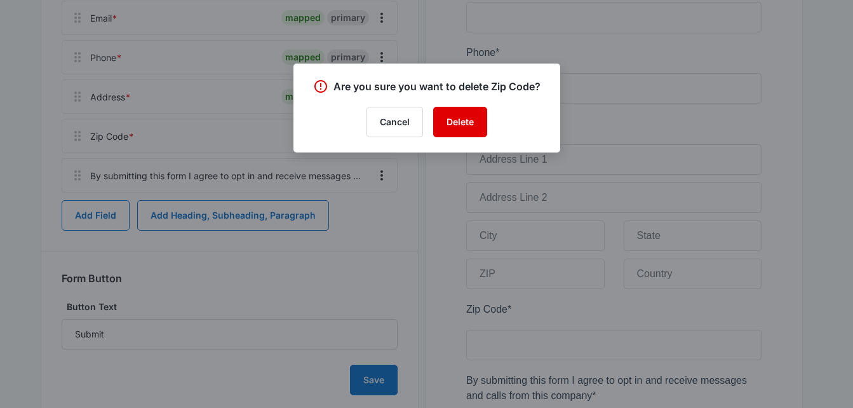
click at [458, 130] on button "Delete" at bounding box center [460, 122] width 54 height 30
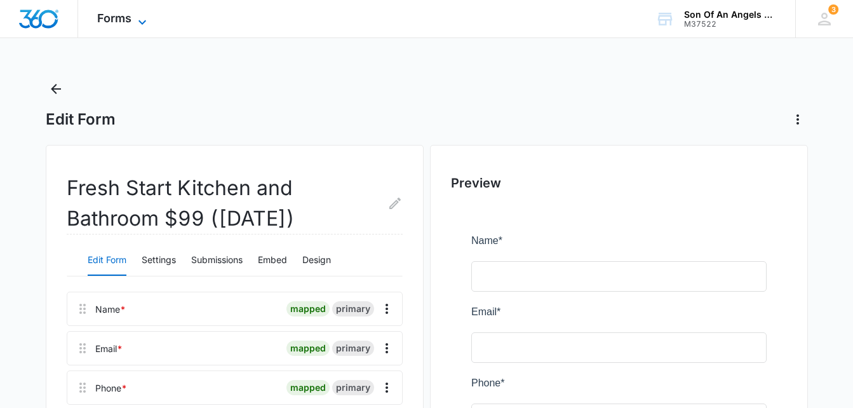
click at [137, 20] on icon at bounding box center [142, 22] width 15 height 15
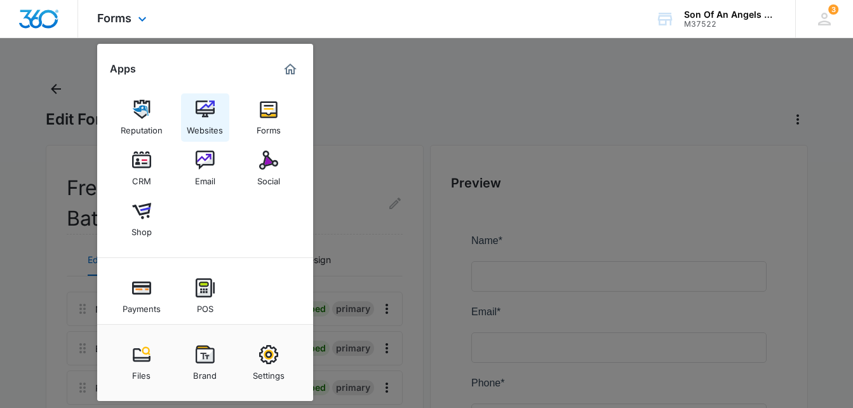
click at [213, 117] on img at bounding box center [205, 109] width 19 height 19
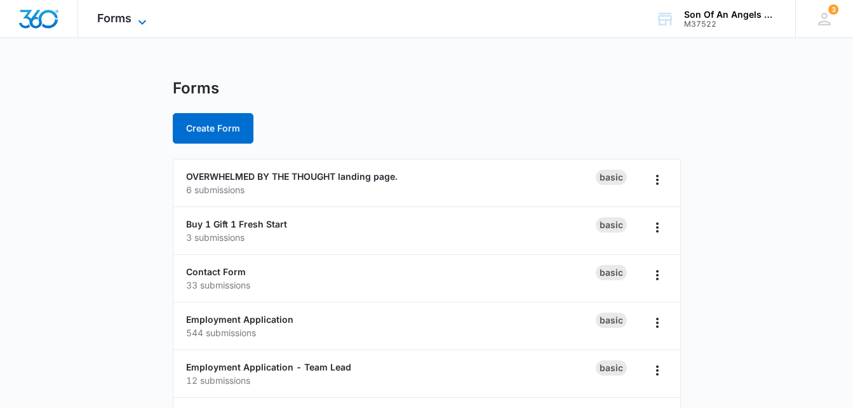
click at [126, 20] on span "Forms" at bounding box center [114, 17] width 34 height 13
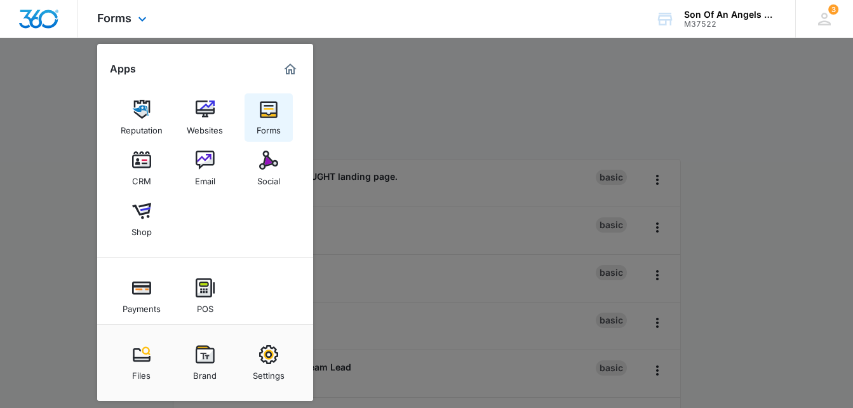
click at [269, 105] on img at bounding box center [268, 109] width 19 height 19
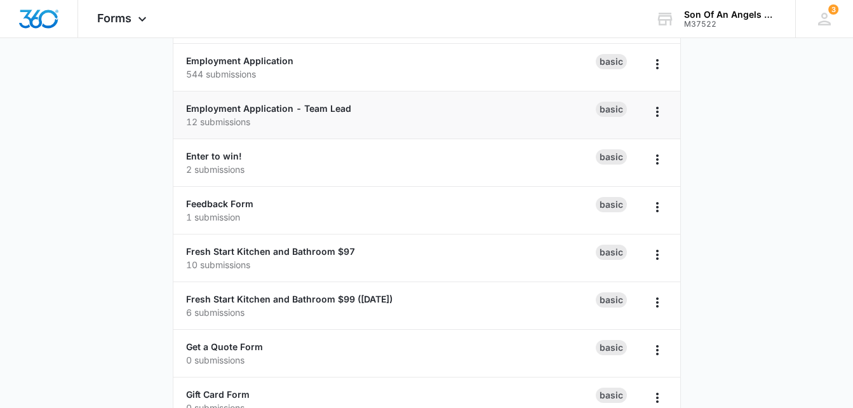
scroll to position [321, 0]
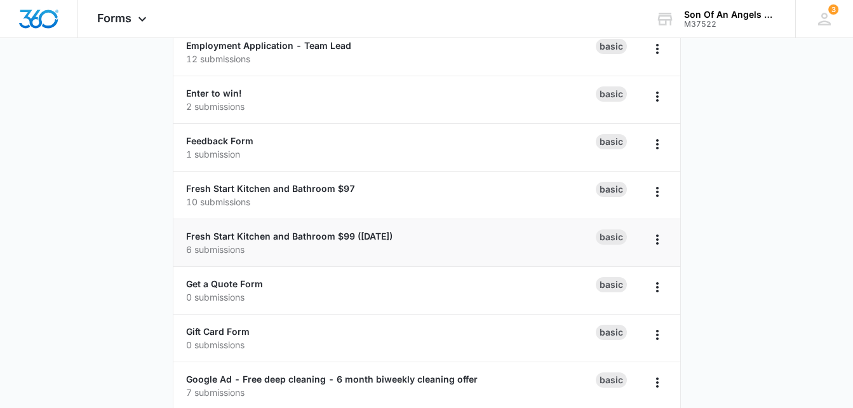
click at [347, 242] on div "Fresh Start Kitchen and Bathroom $99 (Oct 2025) 6 submissions" at bounding box center [391, 242] width 410 height 27
click at [339, 230] on div "Fresh Start Kitchen and Bathroom $99 (Oct 2025) 6 submissions" at bounding box center [391, 242] width 410 height 27
click at [339, 234] on link "Fresh Start Kitchen and Bathroom $99 ([DATE])" at bounding box center [289, 236] width 206 height 11
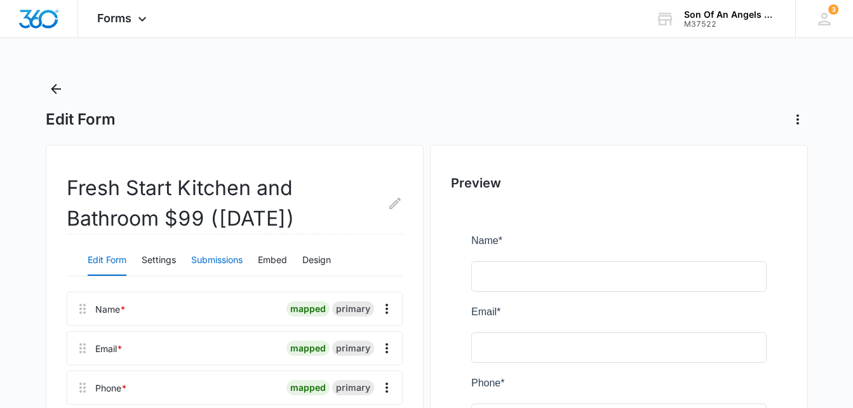
click at [230, 253] on button "Submissions" at bounding box center [216, 260] width 51 height 30
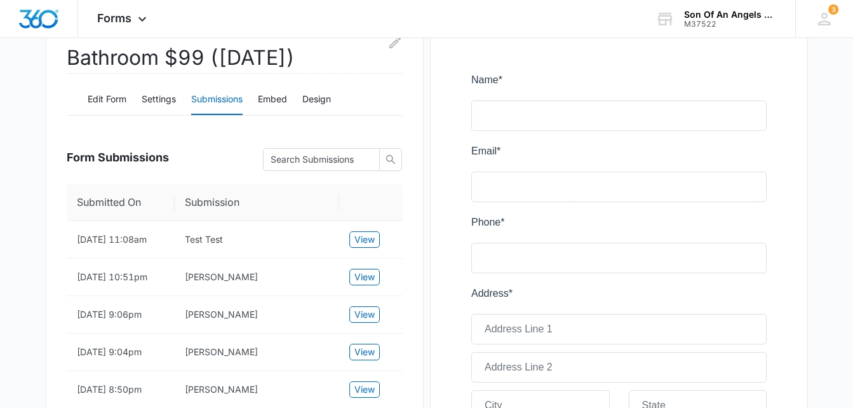
scroll to position [183, 0]
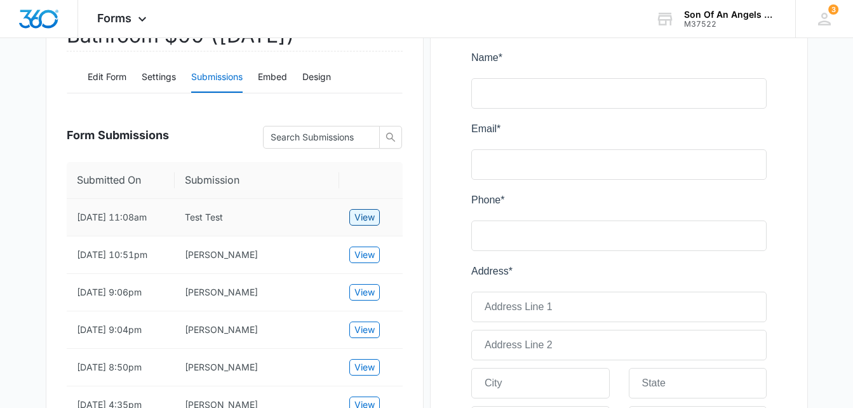
click at [367, 224] on span "View" at bounding box center [365, 217] width 20 height 14
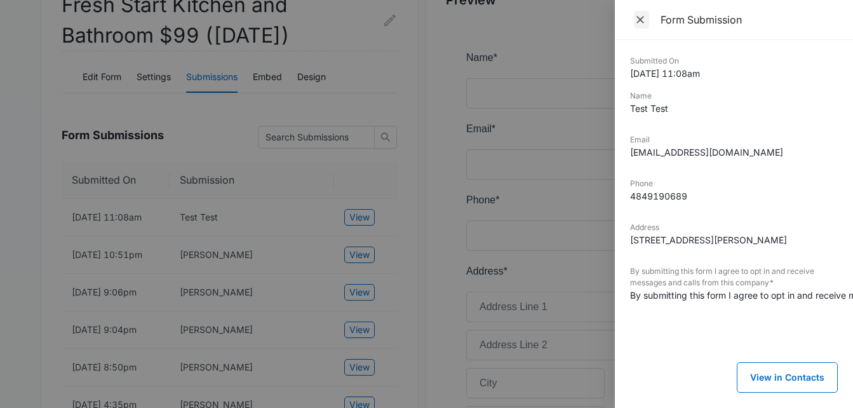
click at [640, 24] on icon "Close" at bounding box center [640, 19] width 13 height 13
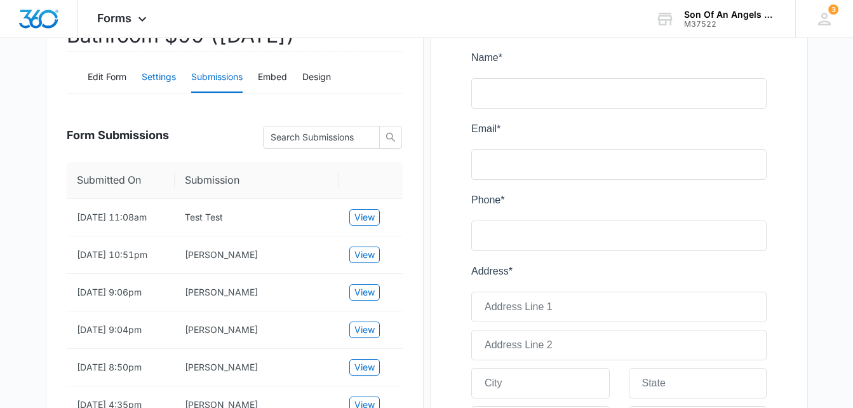
click at [166, 73] on button "Settings" at bounding box center [159, 77] width 34 height 30
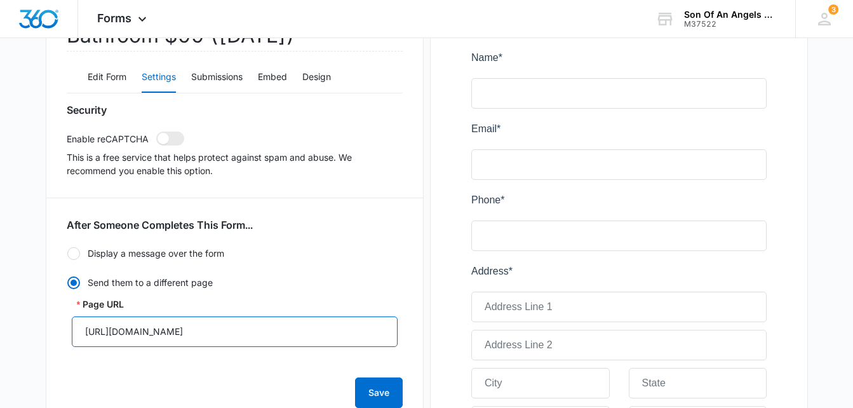
drag, startPoint x: 327, startPoint y: 335, endPoint x: 57, endPoint y: 335, distance: 270.6
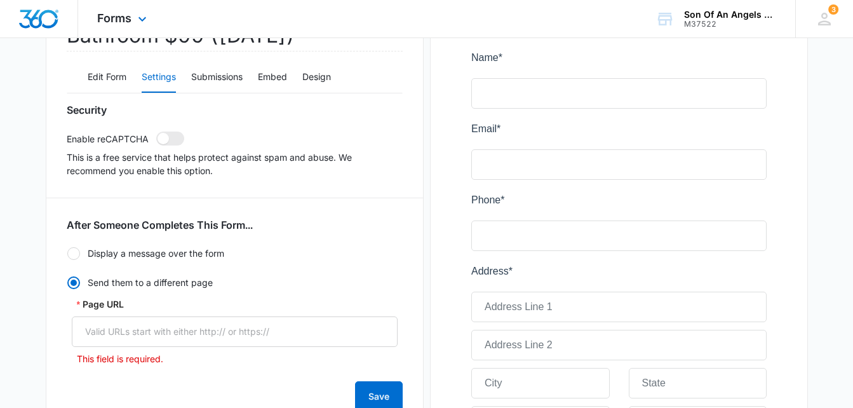
click at [133, 22] on div "Forms Apps Reputation Websites Forms CRM Email Social Shop Payments POS Content…" at bounding box center [123, 18] width 91 height 37
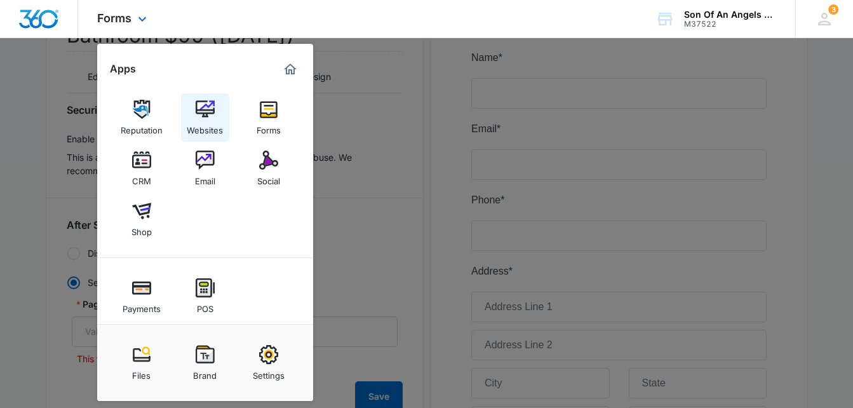
click at [222, 112] on link "Websites" at bounding box center [205, 117] width 48 height 48
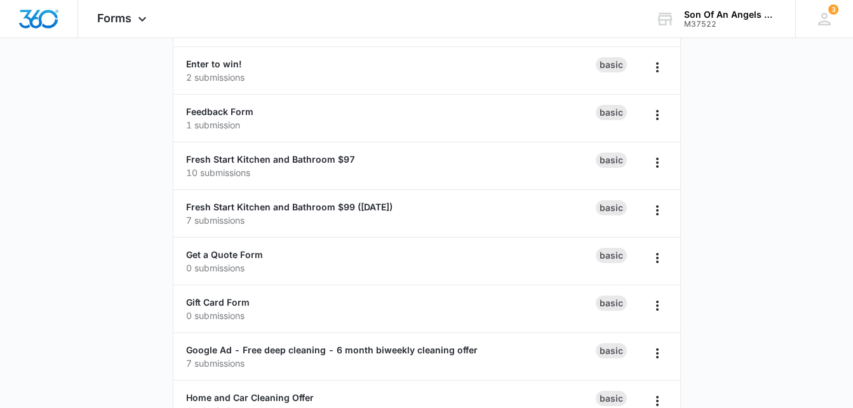
scroll to position [357, 0]
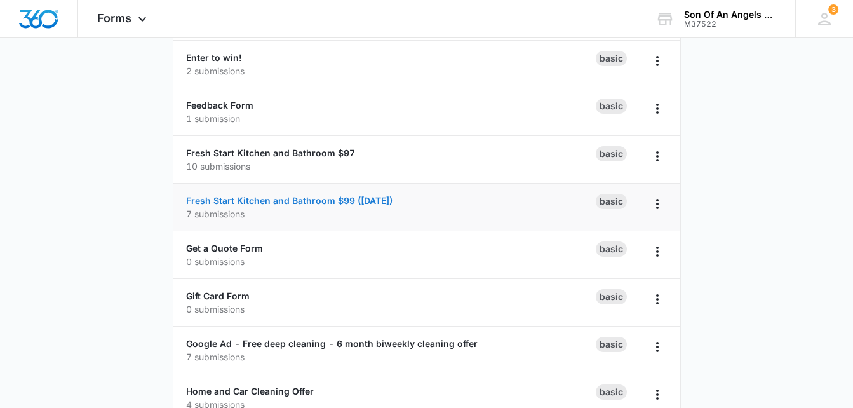
click at [318, 203] on link "Fresh Start Kitchen and Bathroom $99 ([DATE])" at bounding box center [289, 200] width 206 height 11
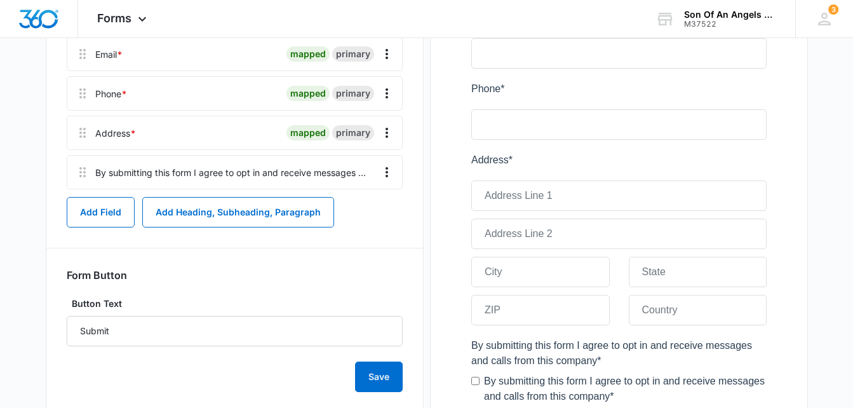
scroll to position [322, 0]
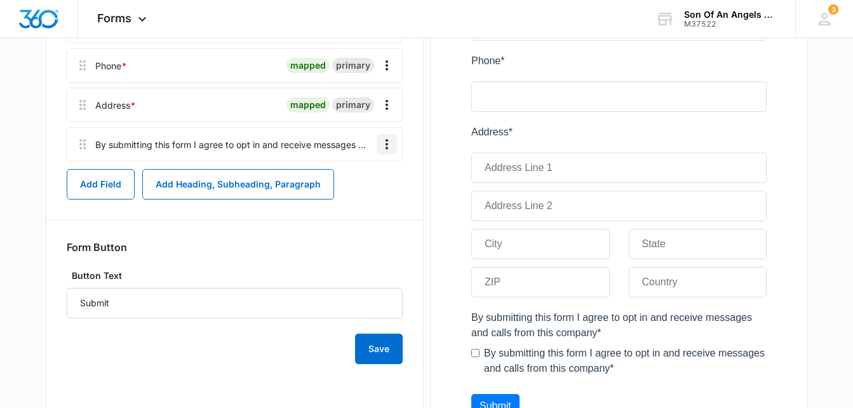
click at [386, 144] on icon "Overflow Menu" at bounding box center [387, 144] width 3 height 10
click at [354, 173] on button "Edit" at bounding box center [360, 179] width 72 height 19
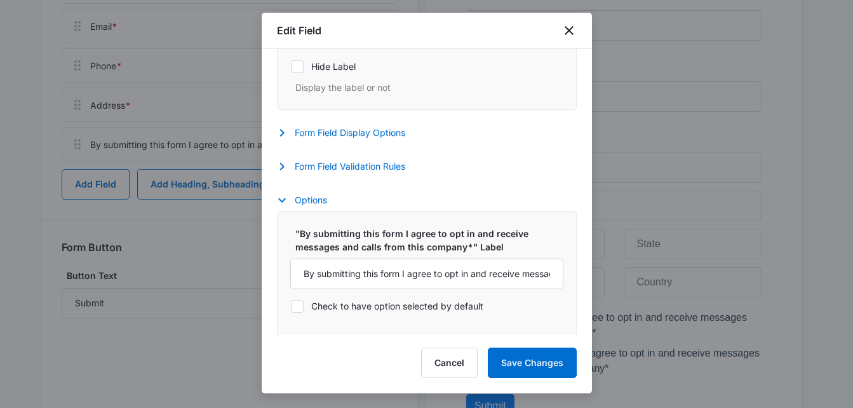
scroll to position [426, 0]
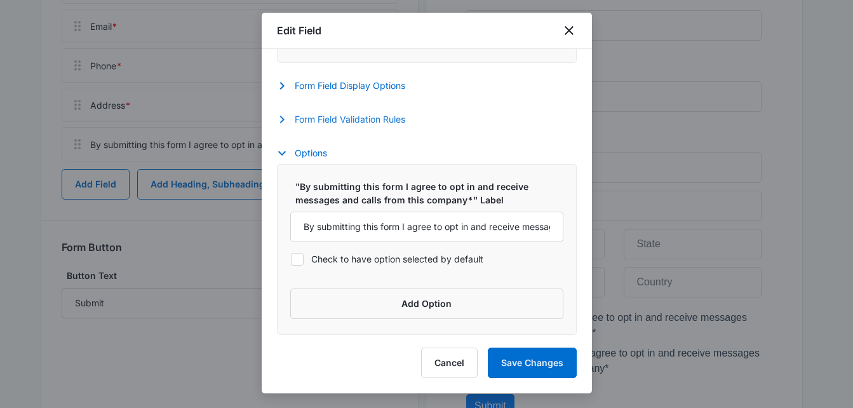
click at [374, 119] on button "Form Field Validation Rules" at bounding box center [347, 119] width 141 height 15
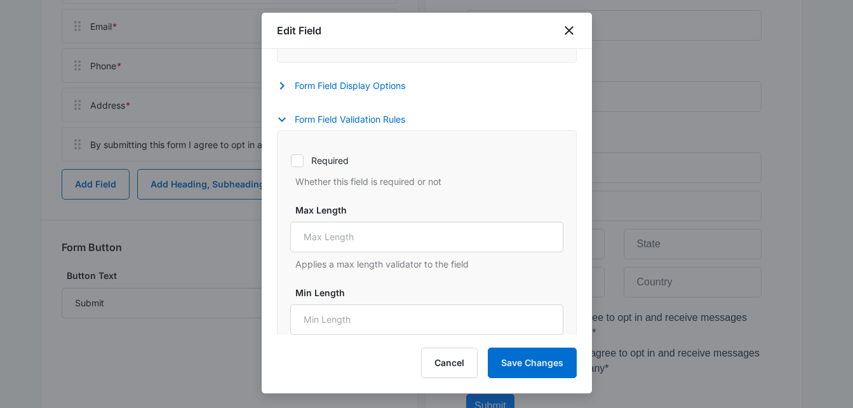
click at [299, 166] on icon at bounding box center [297, 160] width 11 height 11
click at [291, 161] on input "Required" at bounding box center [290, 160] width 1 height 1
checkbox input "true"
click at [525, 360] on button "Save Changes" at bounding box center [532, 363] width 89 height 30
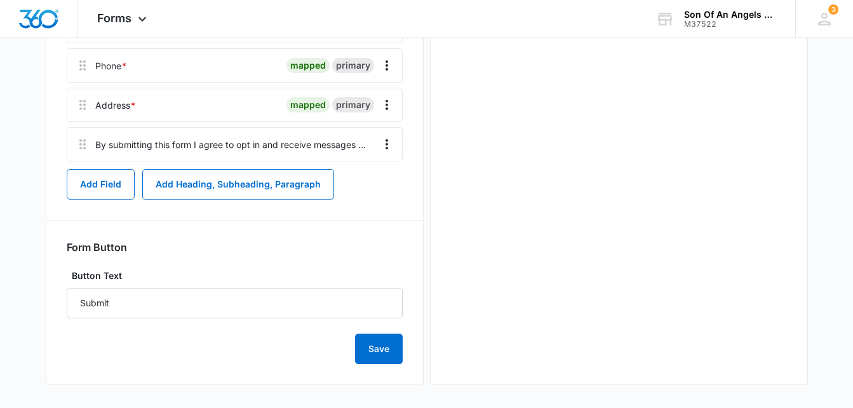
scroll to position [0, 0]
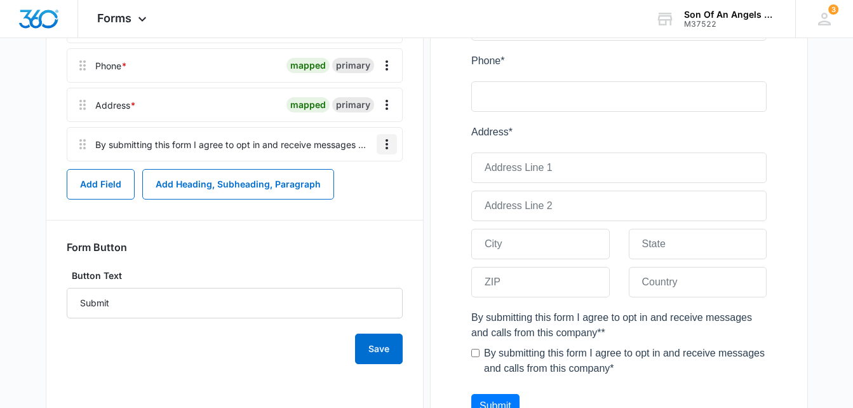
click at [384, 144] on icon "Overflow Menu" at bounding box center [386, 144] width 15 height 15
click at [325, 144] on div "By submitting this form I agree to opt in and receive messages and calls from t…" at bounding box center [230, 144] width 271 height 13
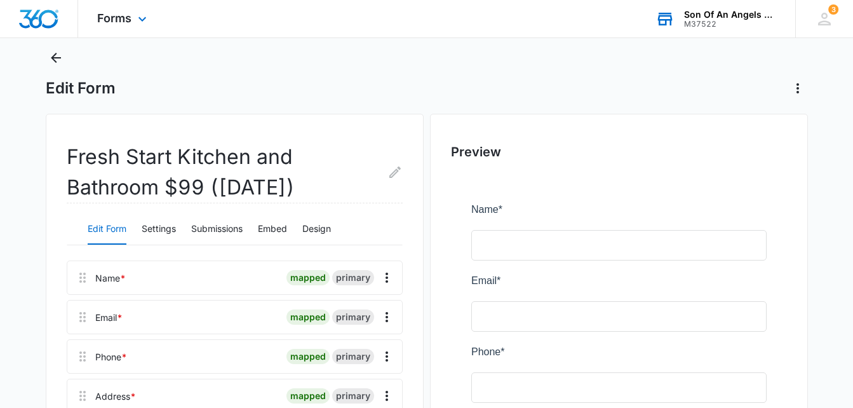
scroll to position [64, 0]
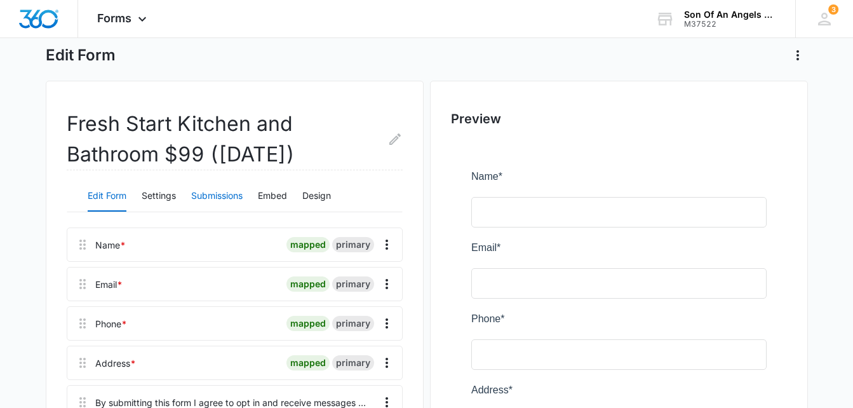
click at [231, 193] on button "Submissions" at bounding box center [216, 196] width 51 height 30
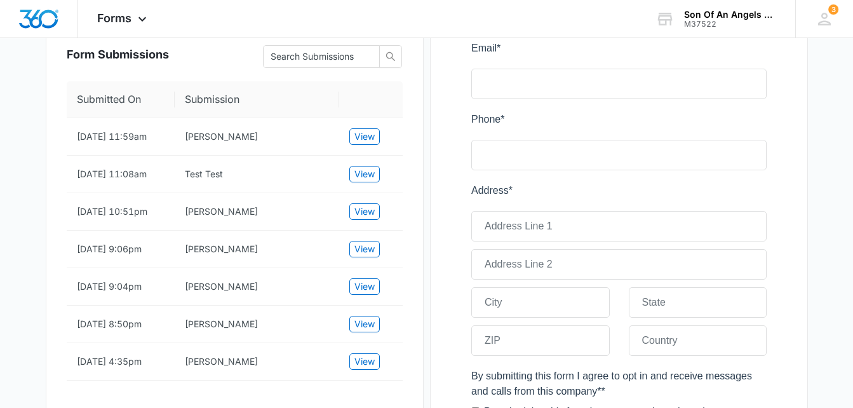
scroll to position [0, 0]
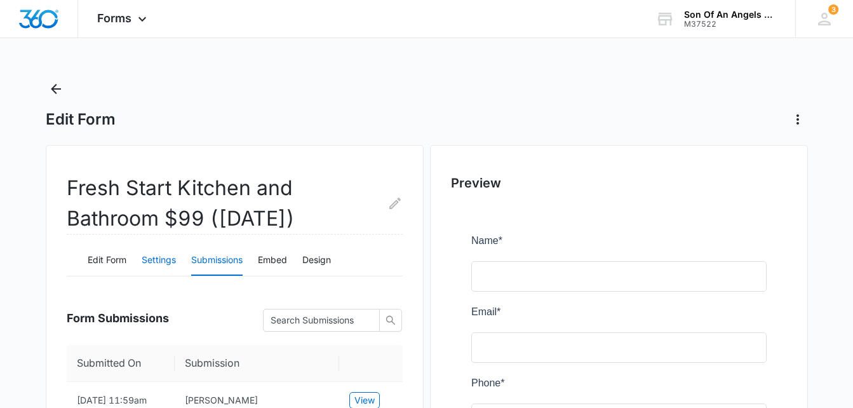
click at [162, 264] on button "Settings" at bounding box center [159, 260] width 34 height 30
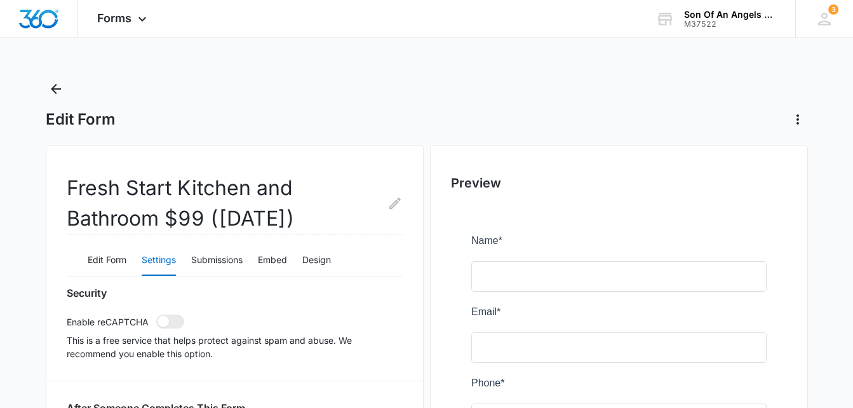
radio input "true"
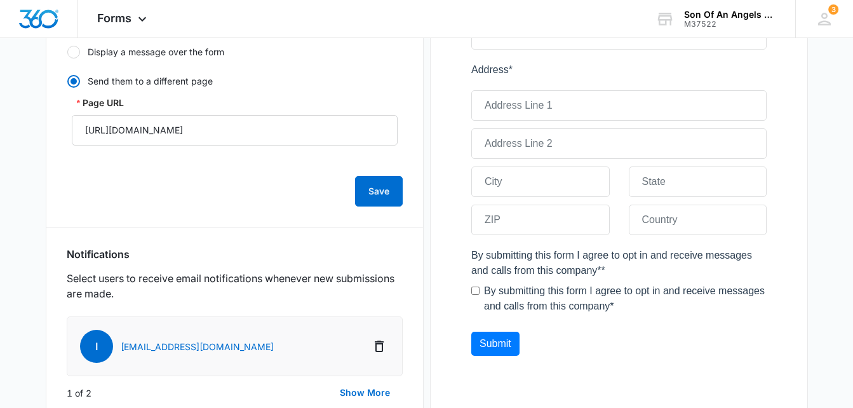
scroll to position [384, 0]
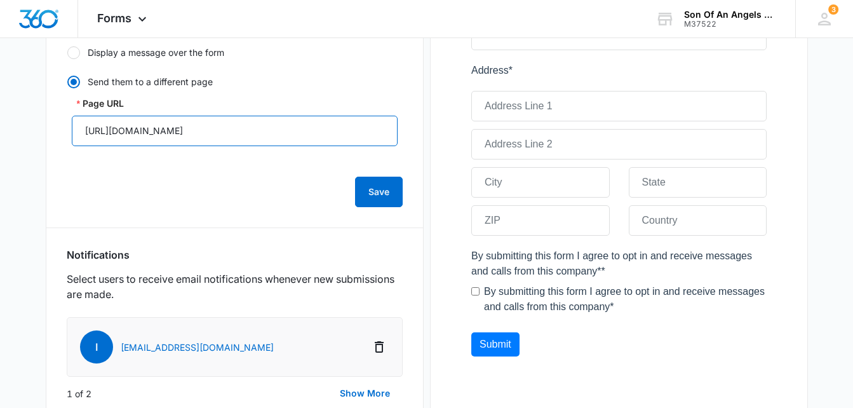
drag, startPoint x: 325, startPoint y: 133, endPoint x: -3, endPoint y: 100, distance: 328.8
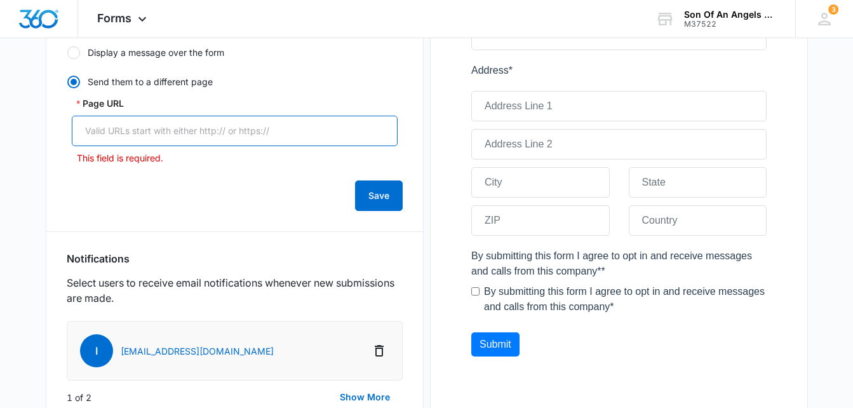
paste input "https://square.link/u/yjseuW6J"
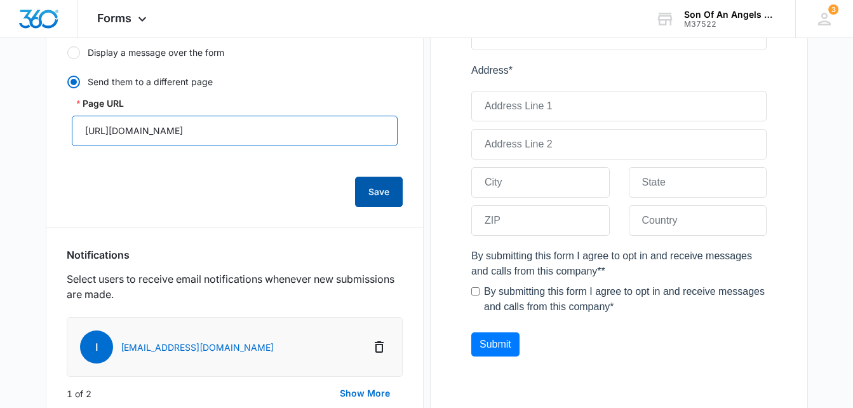
type input "https://square.link/u/yjseuW6J"
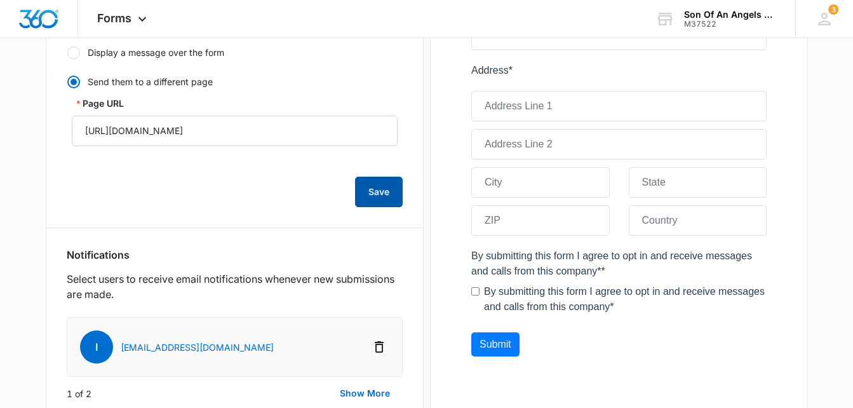
click at [371, 192] on button "Save" at bounding box center [379, 192] width 48 height 30
